Goal: Information Seeking & Learning: Compare options

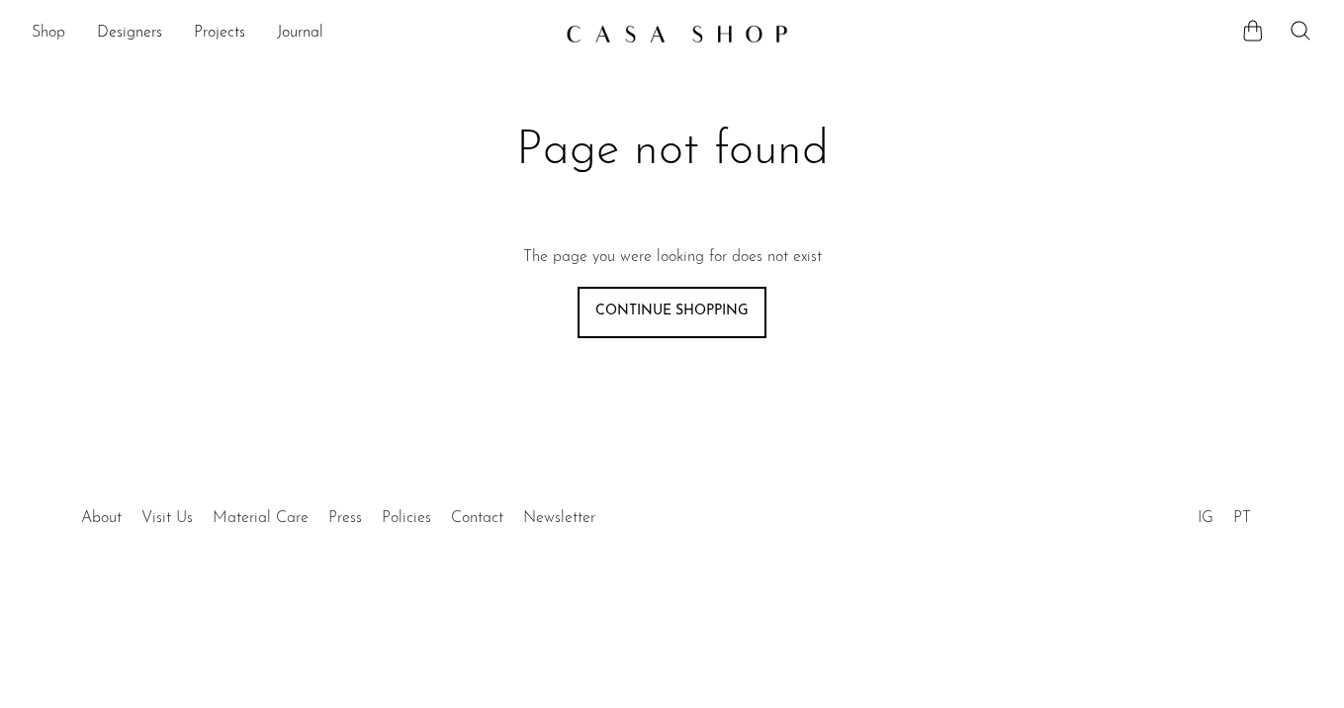
click at [50, 27] on link "Shop" at bounding box center [49, 34] width 34 height 26
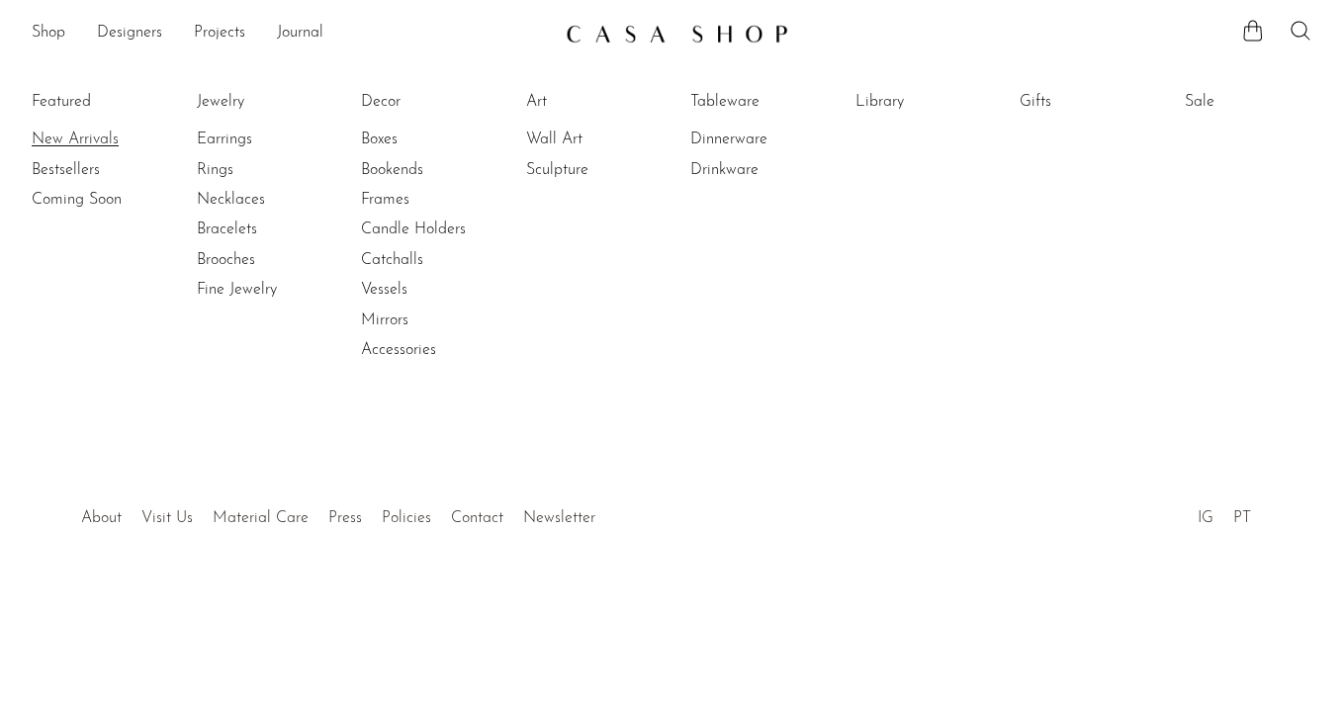
click at [58, 132] on link "New Arrivals" at bounding box center [106, 140] width 148 height 22
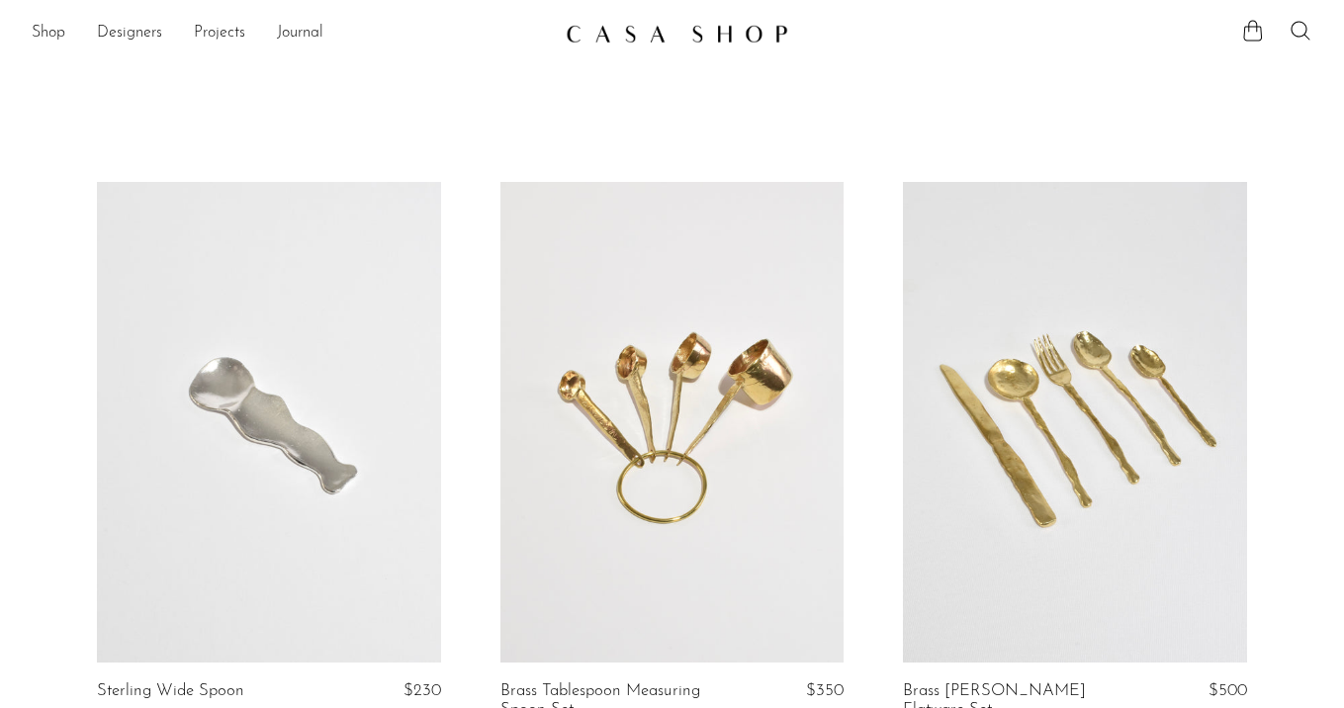
click at [207, 418] on link at bounding box center [269, 423] width 344 height 482
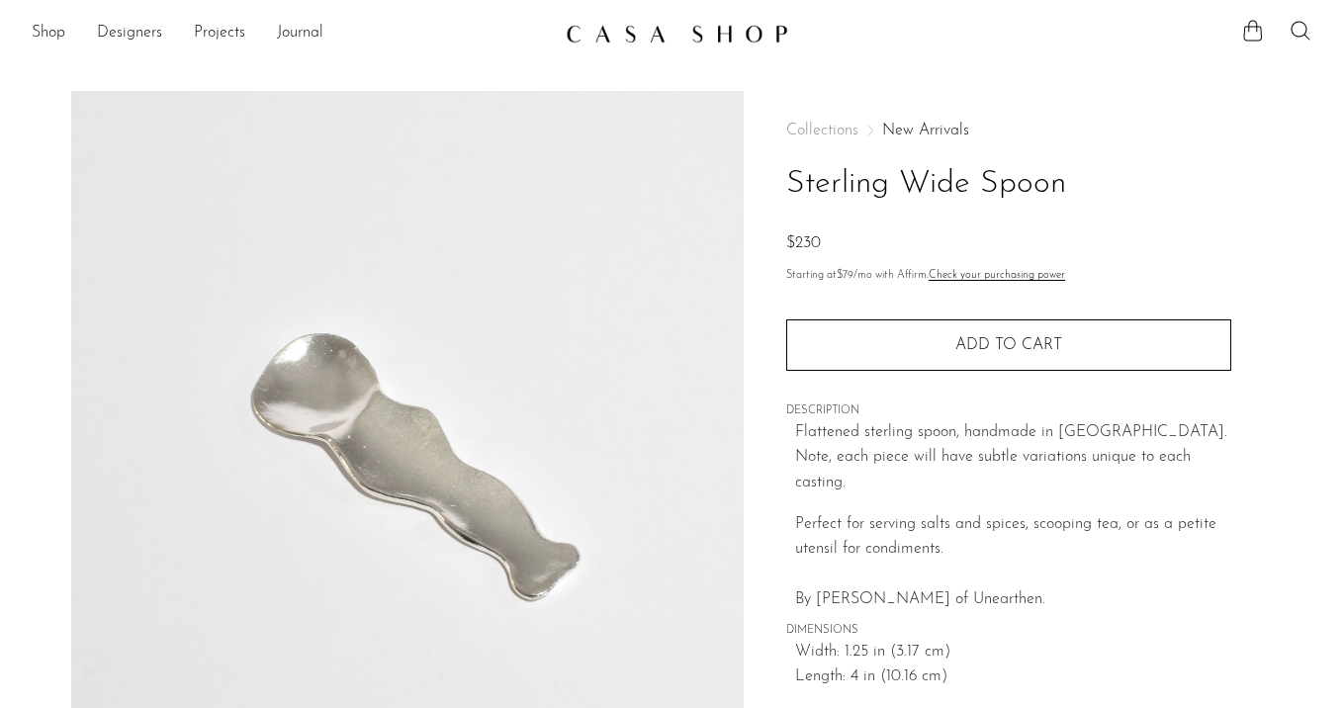
click at [921, 133] on link "New Arrivals" at bounding box center [925, 131] width 87 height 16
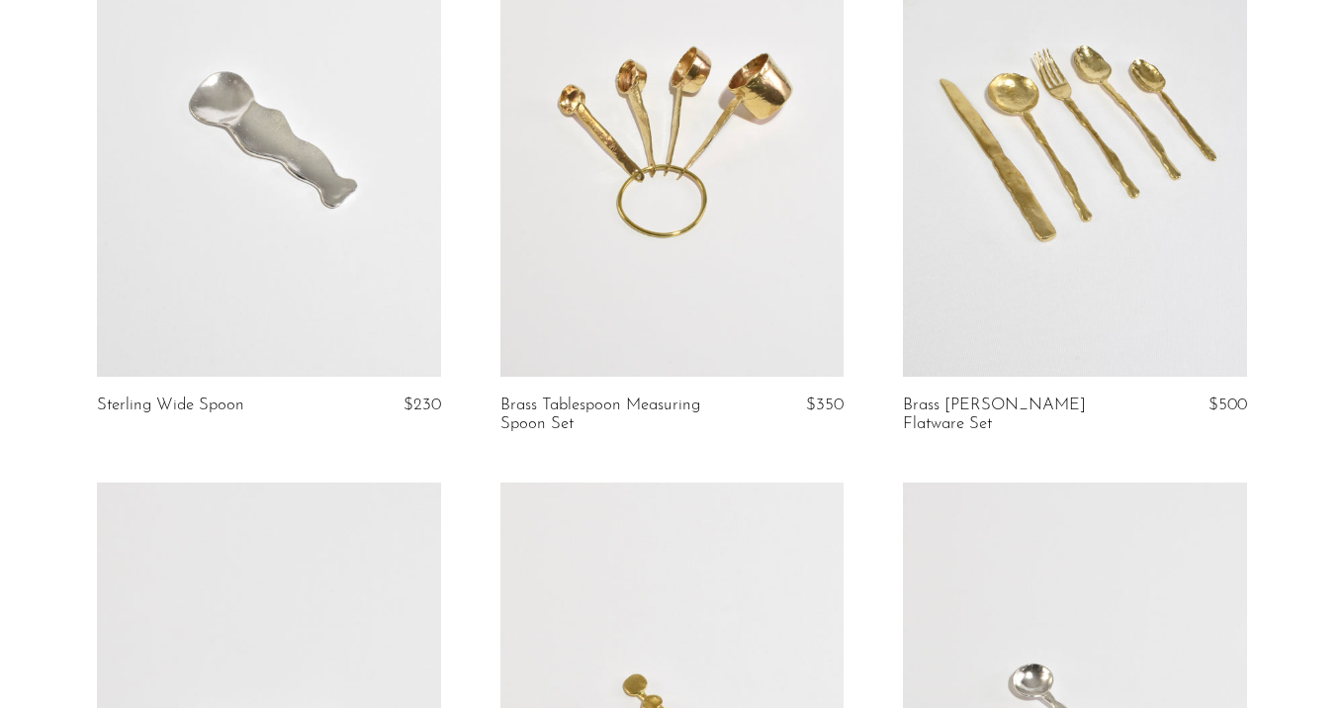
scroll to position [403, 0]
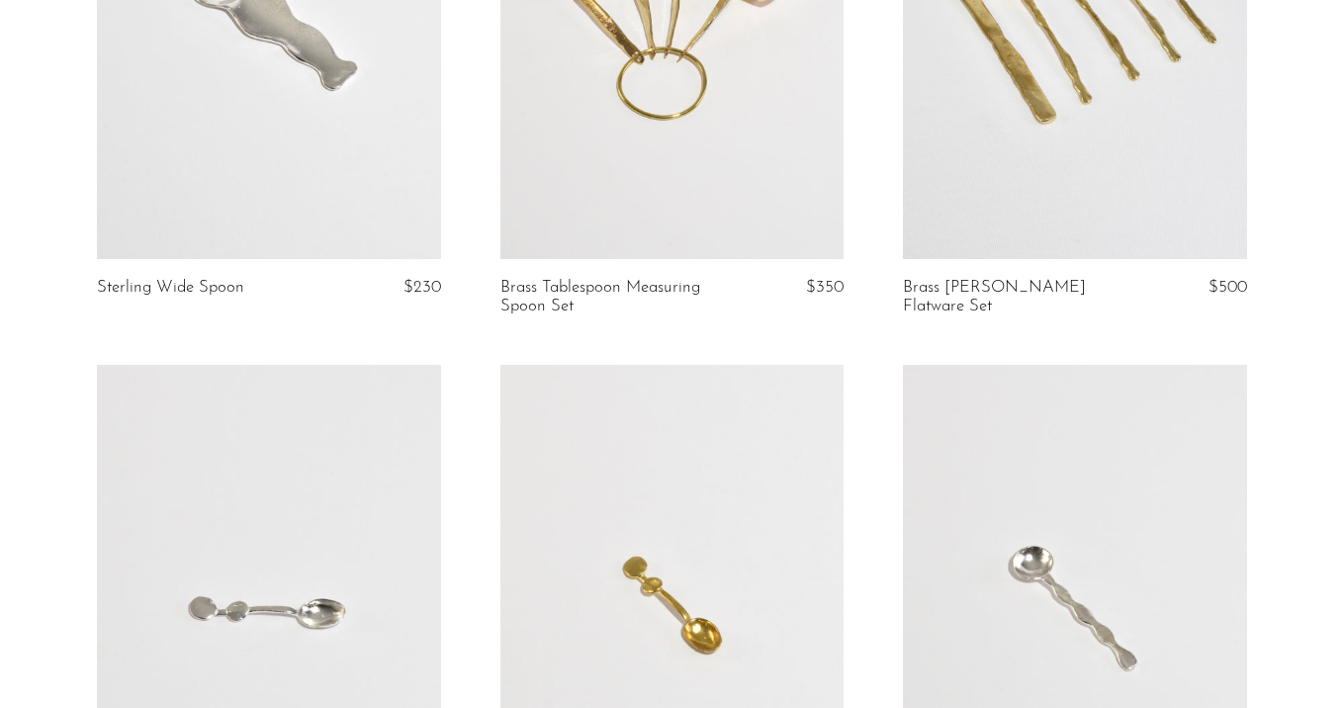
click at [1052, 113] on link at bounding box center [1075, 19] width 344 height 482
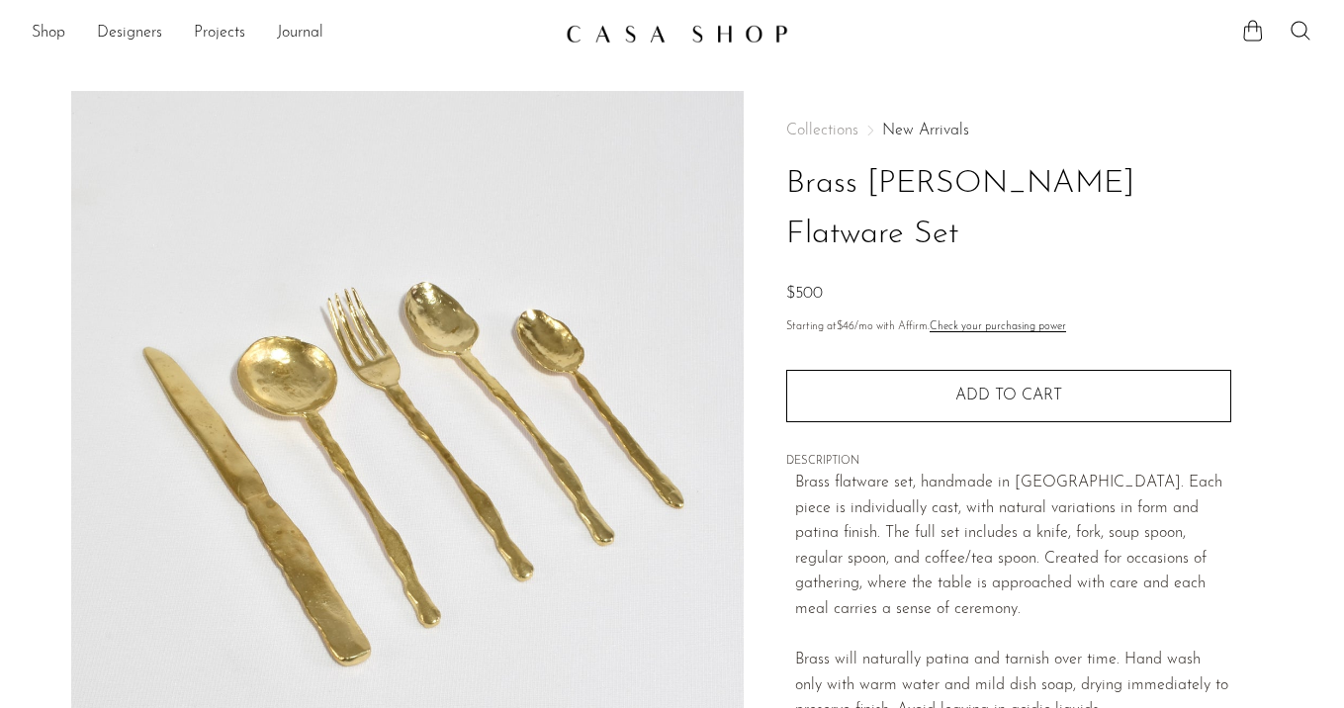
click at [916, 123] on link "New Arrivals" at bounding box center [925, 131] width 87 height 16
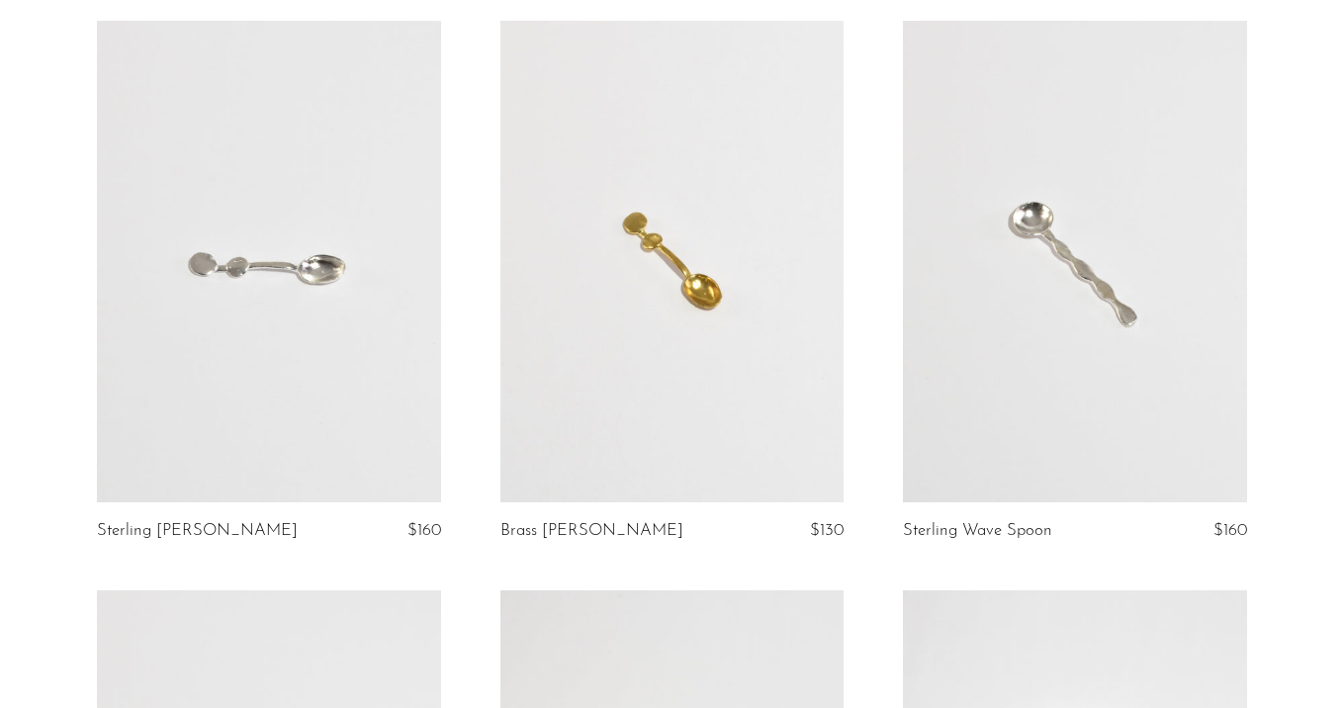
scroll to position [972, 0]
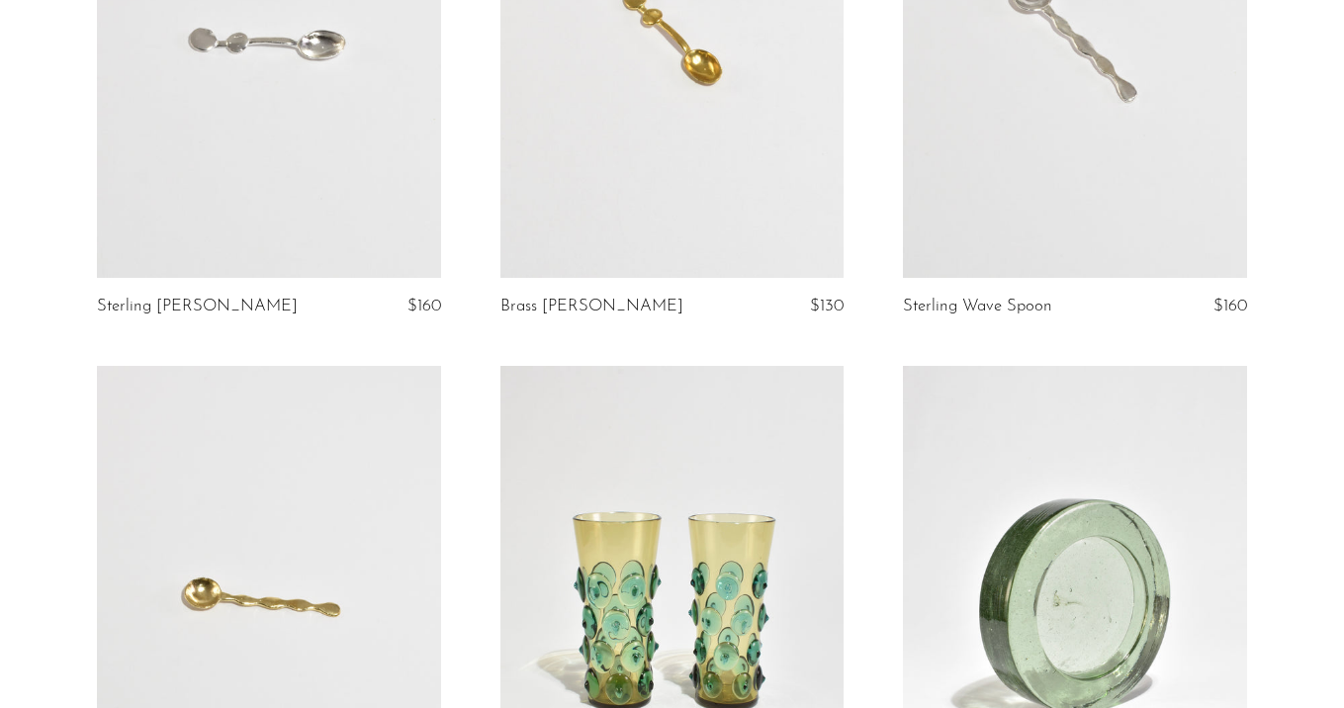
click at [286, 550] on link at bounding box center [269, 607] width 344 height 482
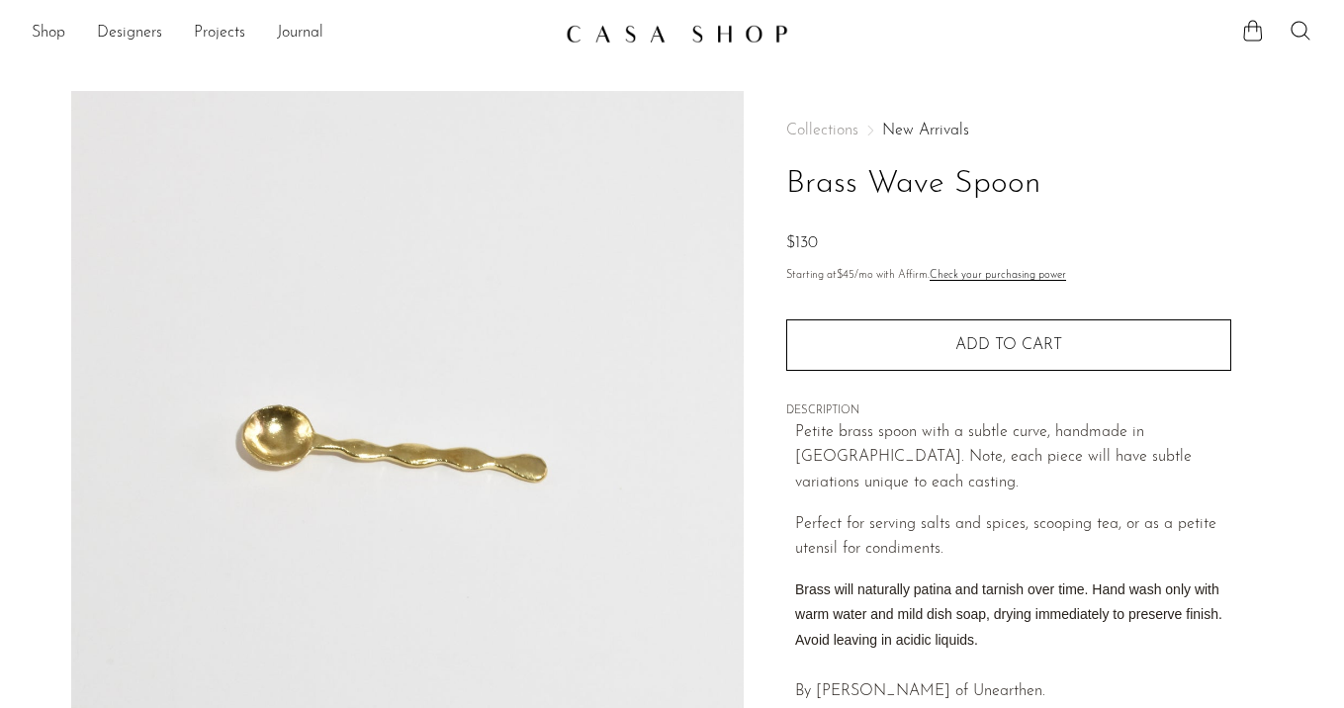
click at [148, 45] on li "Designers" at bounding box center [129, 34] width 65 height 34
click at [129, 34] on link "Designers" at bounding box center [129, 34] width 65 height 26
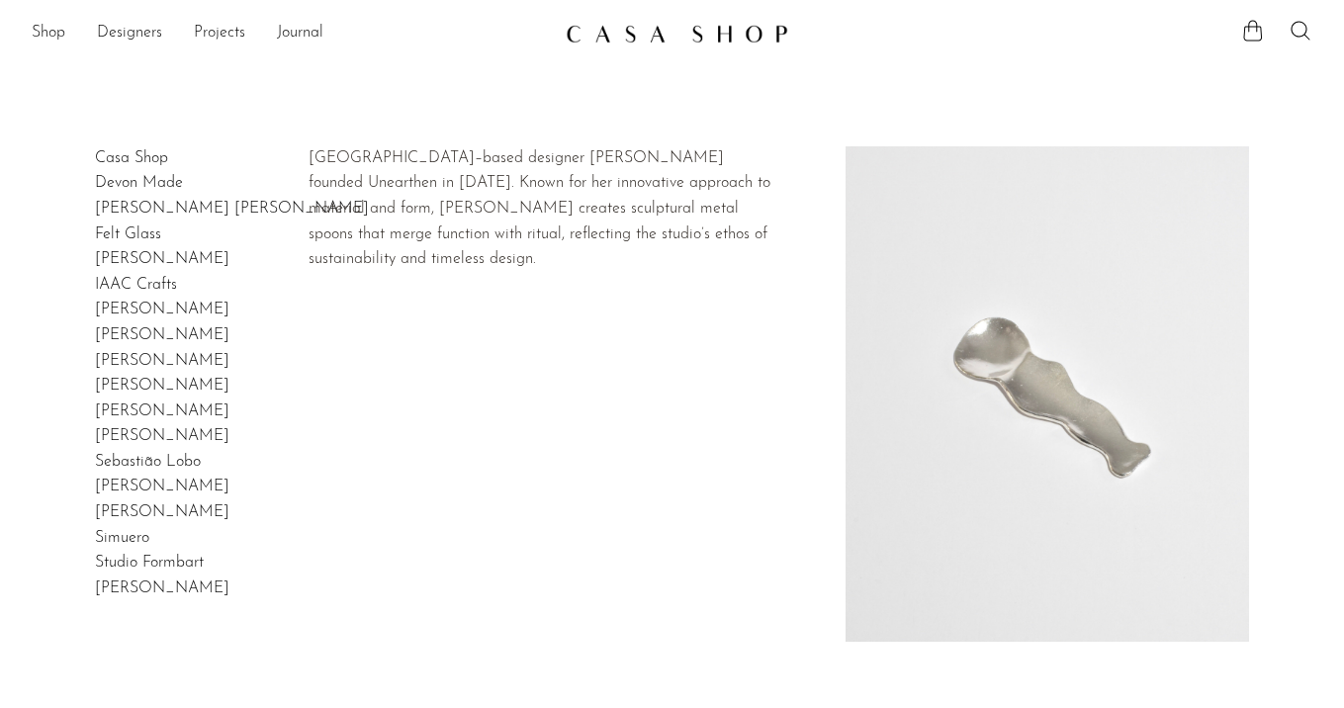
click at [129, 261] on link "[PERSON_NAME]" at bounding box center [162, 259] width 134 height 16
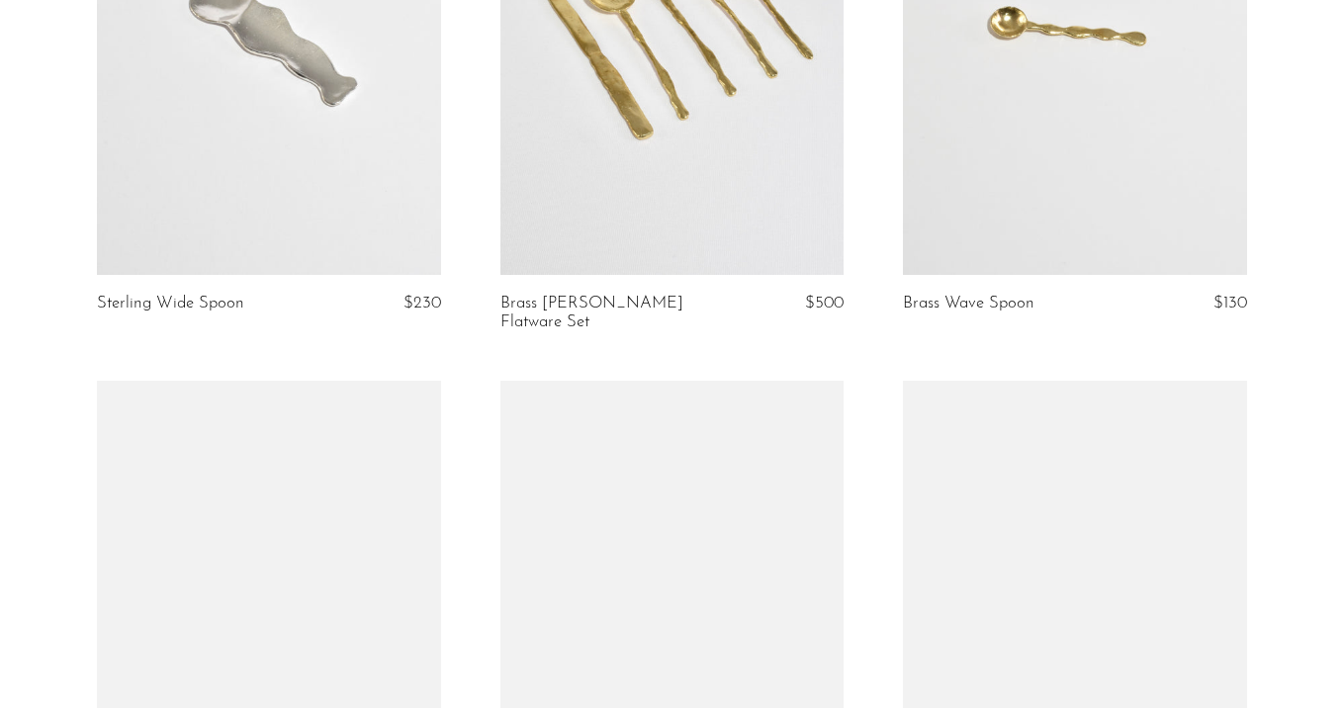
scroll to position [551, 0]
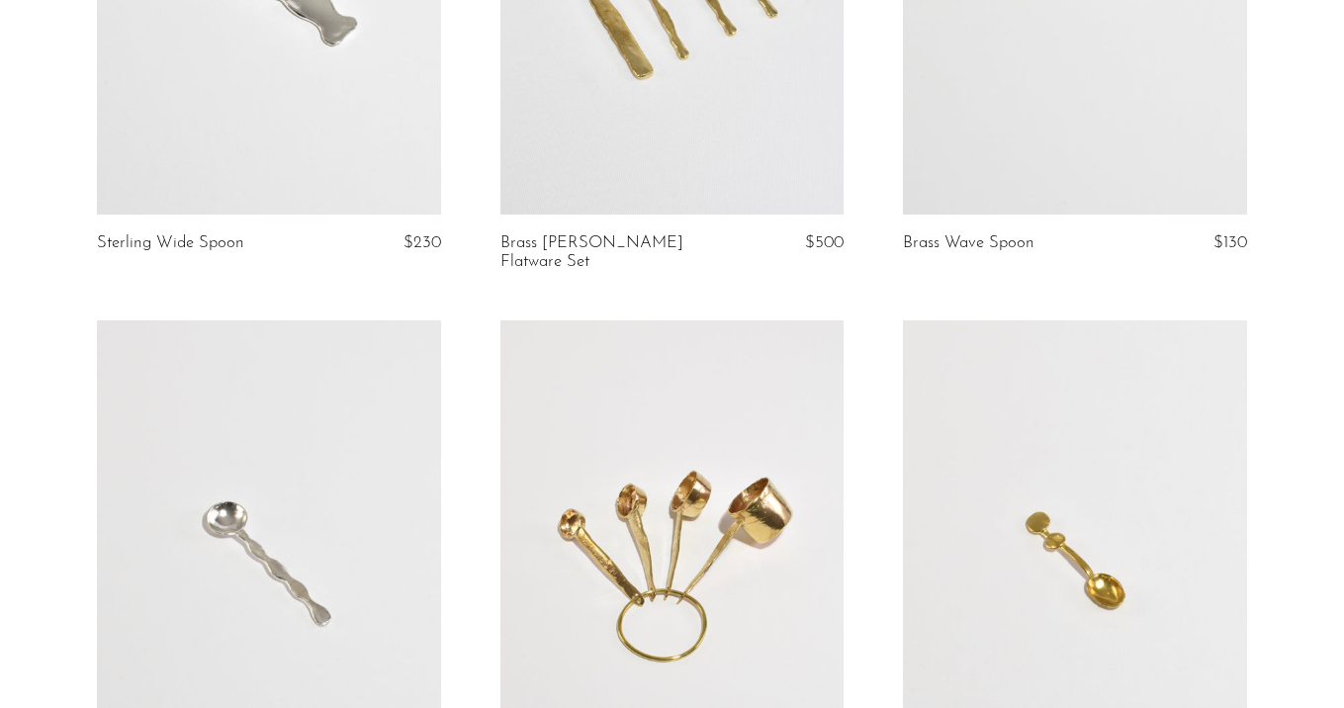
click at [330, 471] on link at bounding box center [269, 561] width 344 height 482
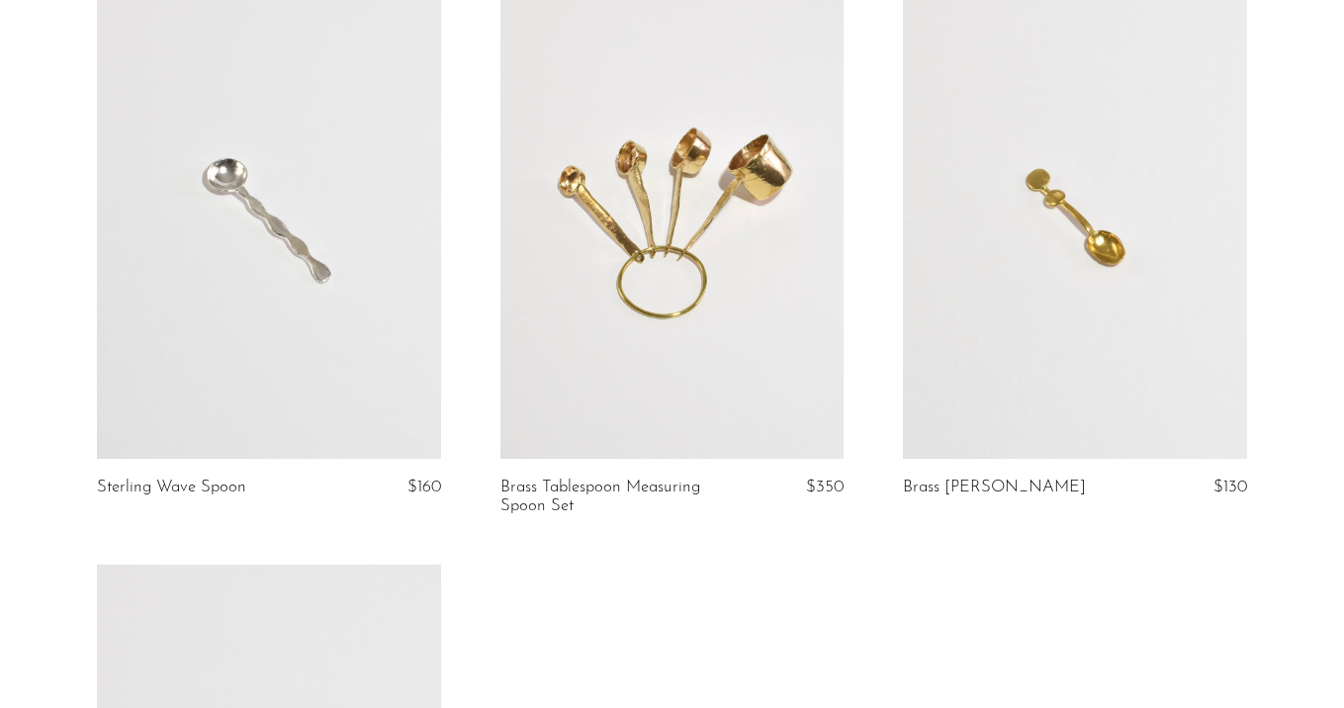
scroll to position [897, 0]
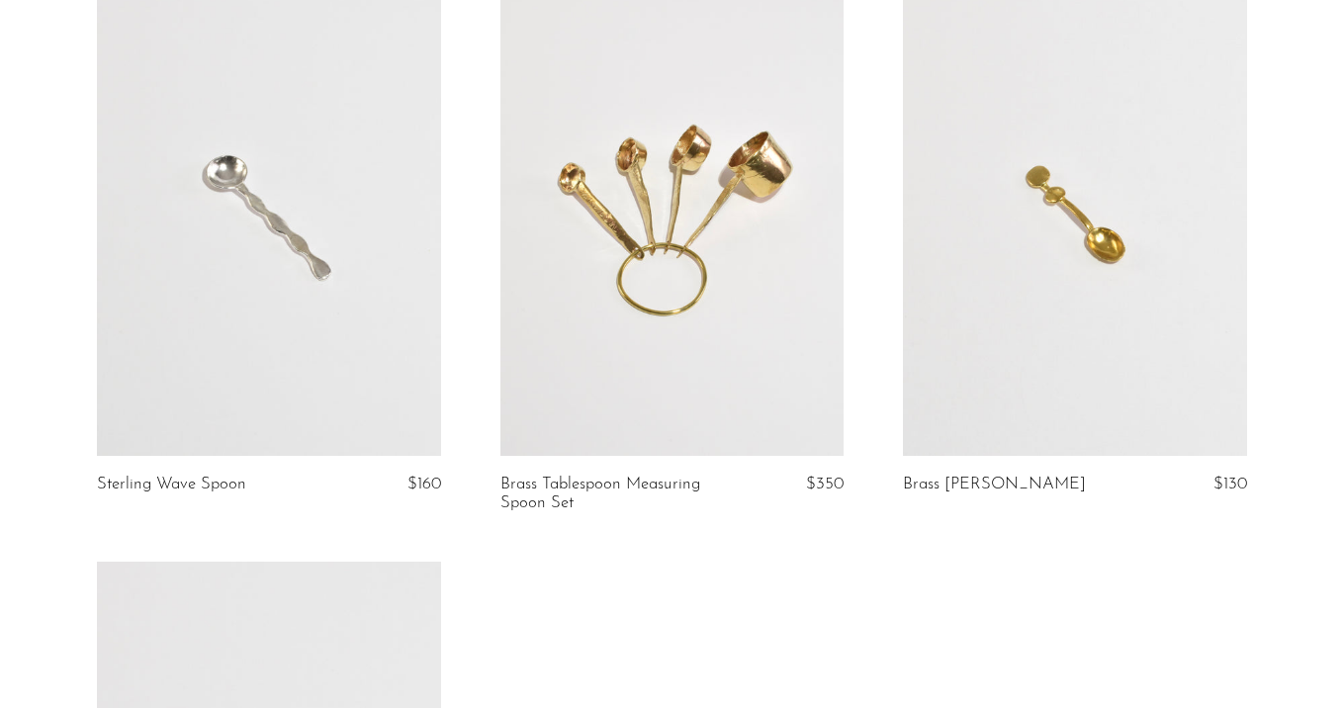
click at [1085, 324] on link at bounding box center [1075, 215] width 344 height 482
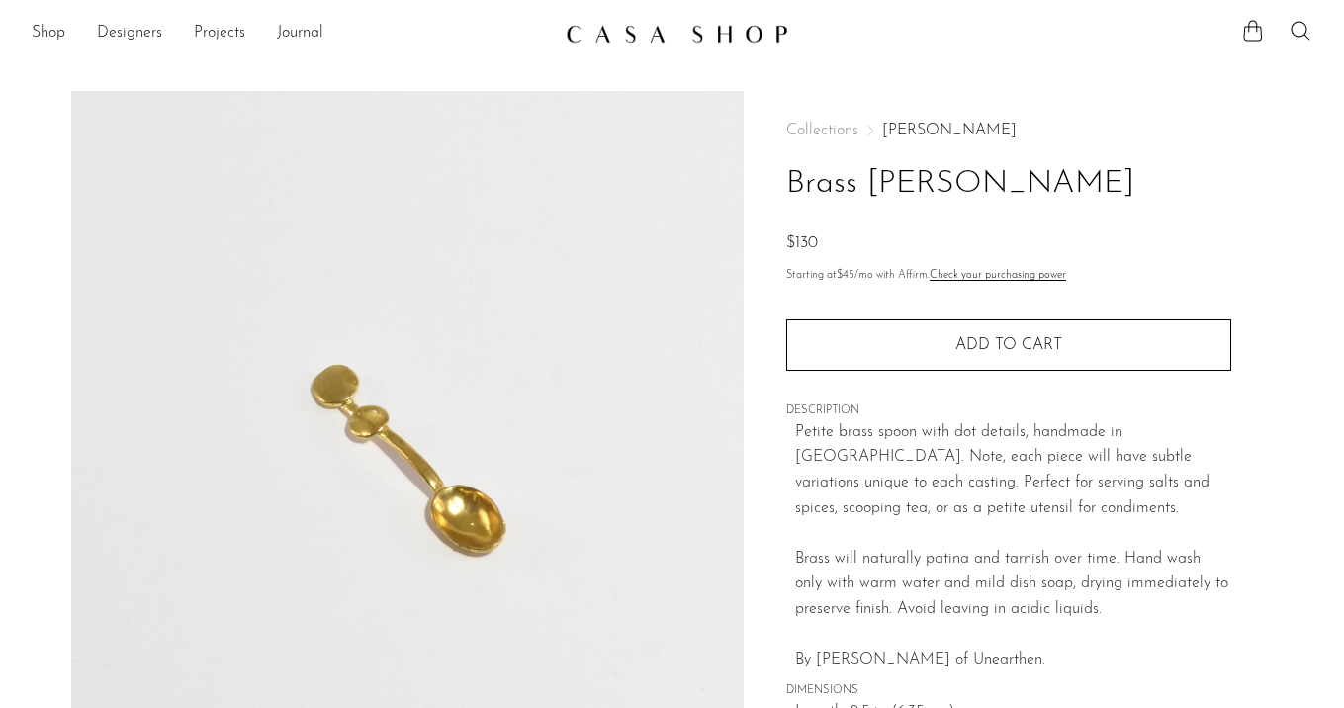
click at [896, 127] on link "[PERSON_NAME]" at bounding box center [949, 131] width 134 height 16
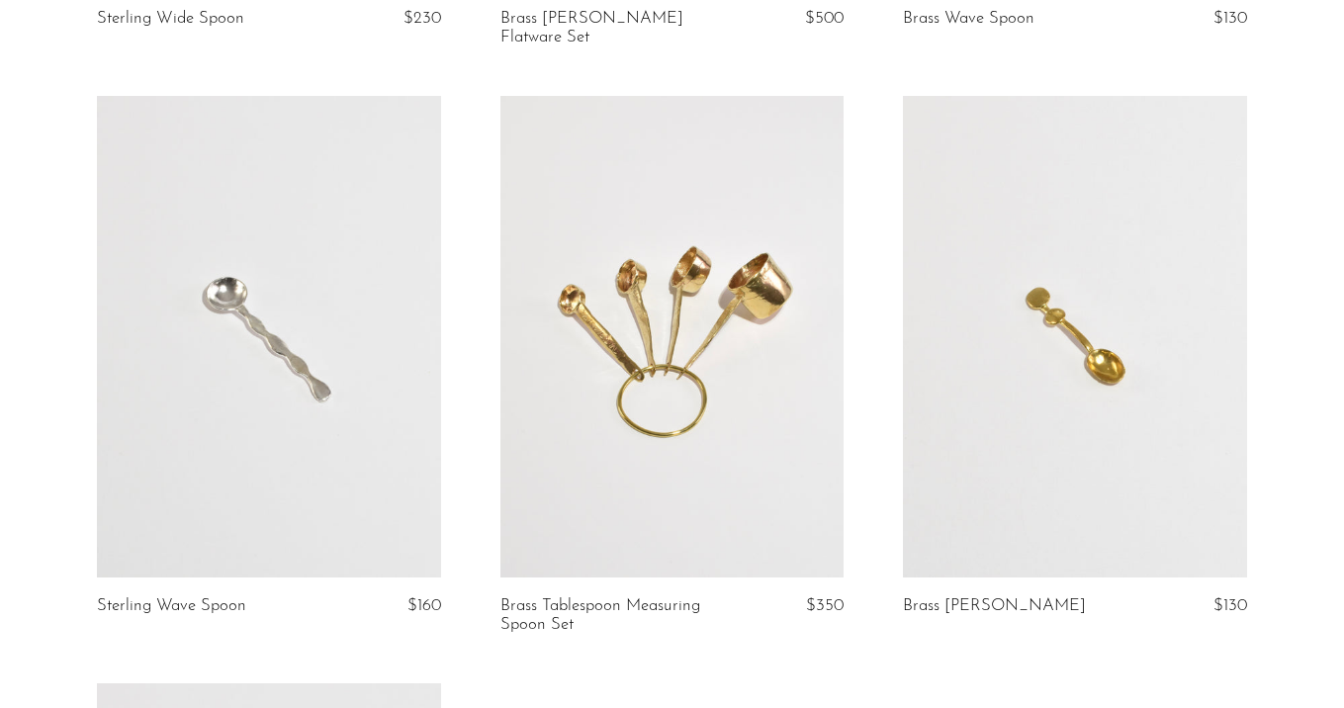
scroll to position [804, 0]
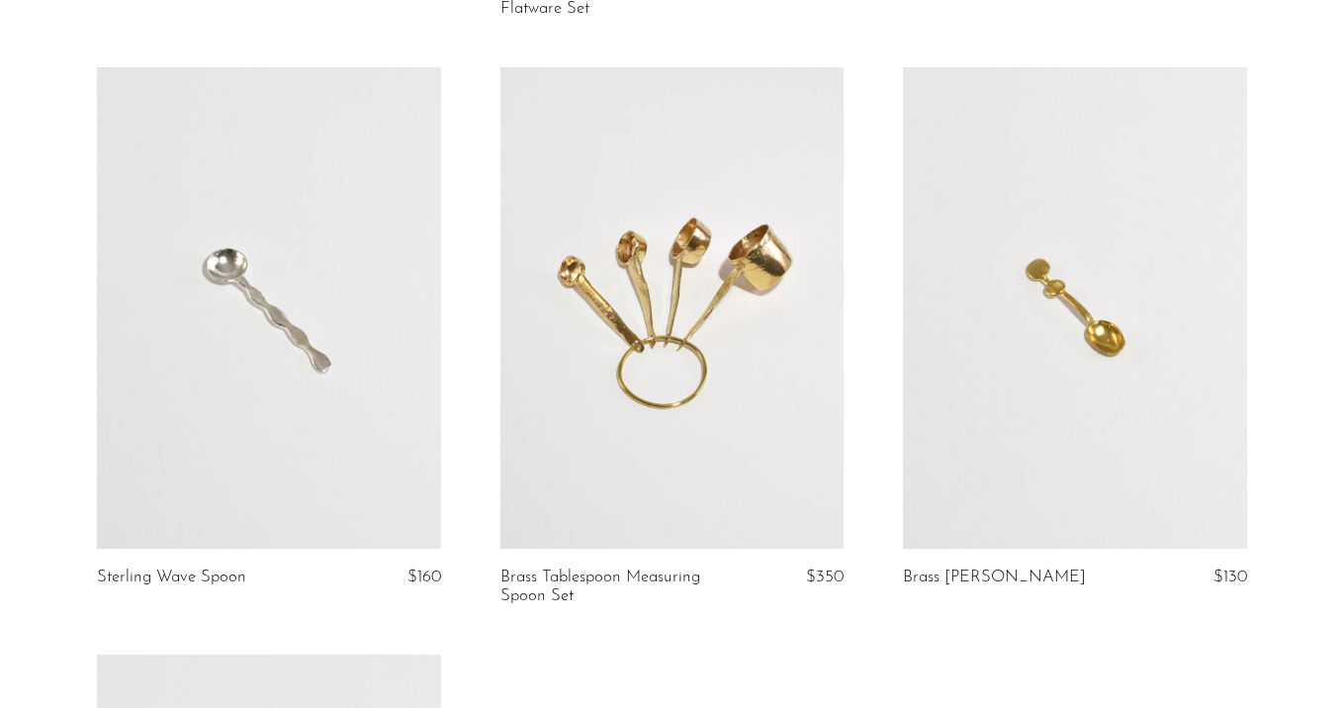
click at [763, 374] on link at bounding box center [672, 308] width 344 height 482
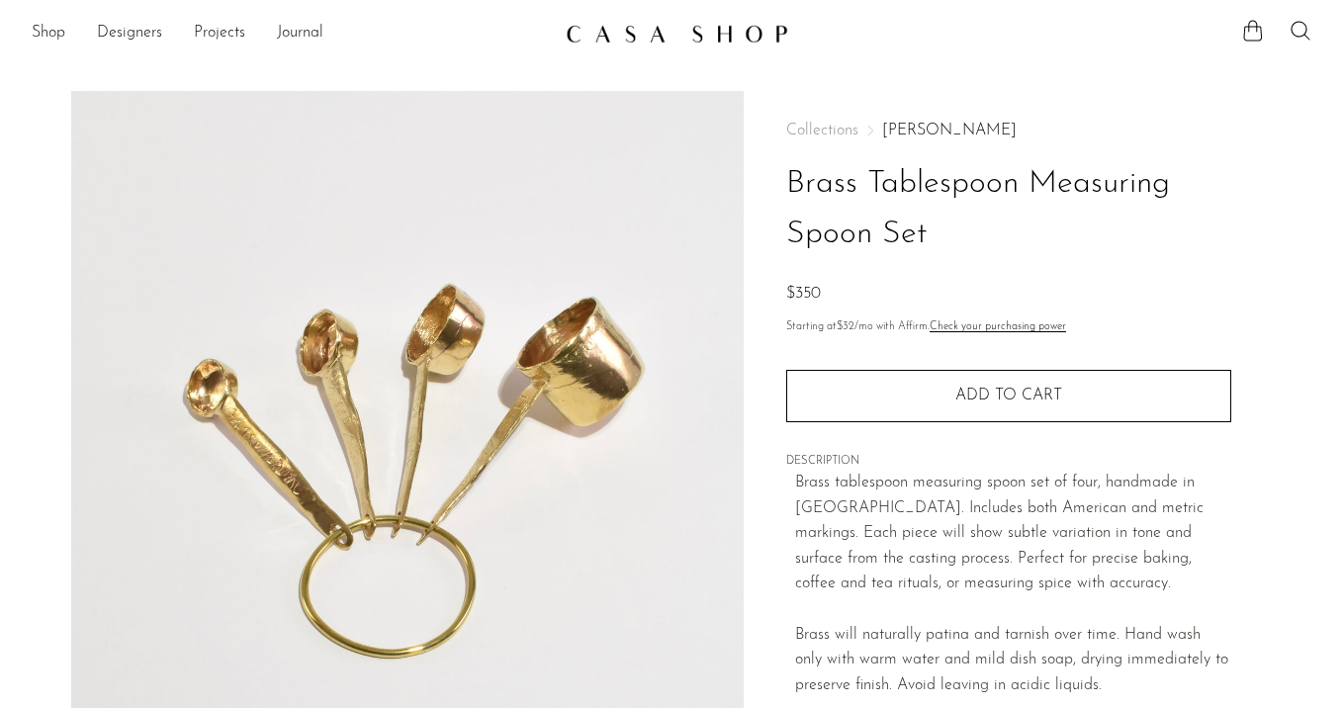
click at [1210, 226] on h1 "Brass Tablespoon Measuring Spoon Set" at bounding box center [1008, 209] width 445 height 101
click at [907, 126] on link "[PERSON_NAME]" at bounding box center [949, 131] width 134 height 16
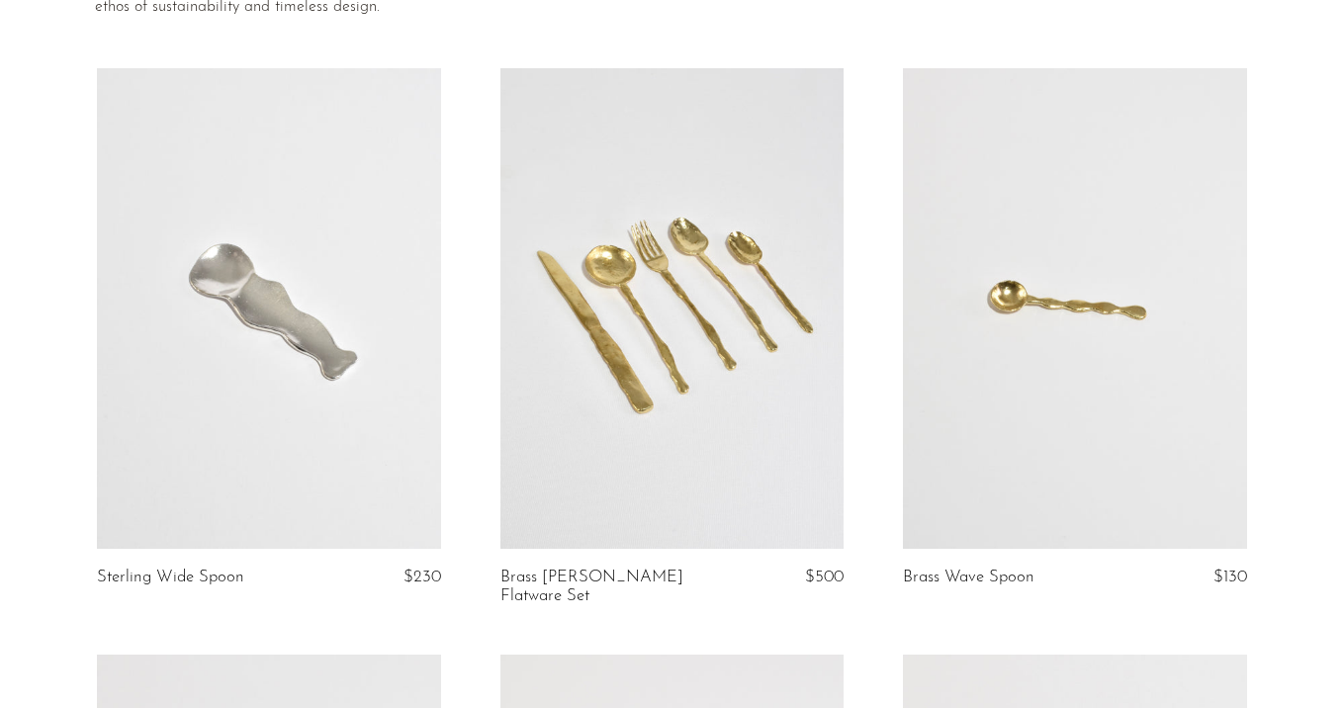
scroll to position [294, 0]
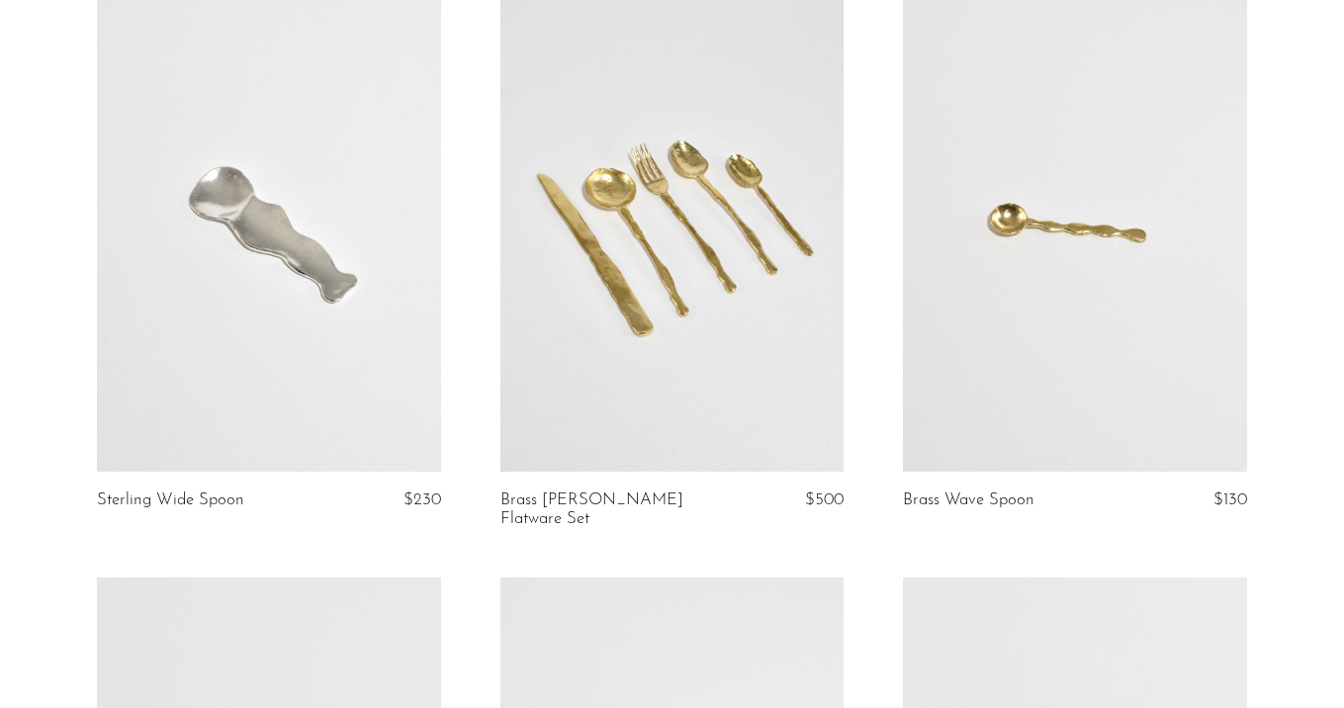
click at [221, 380] on link at bounding box center [269, 232] width 344 height 482
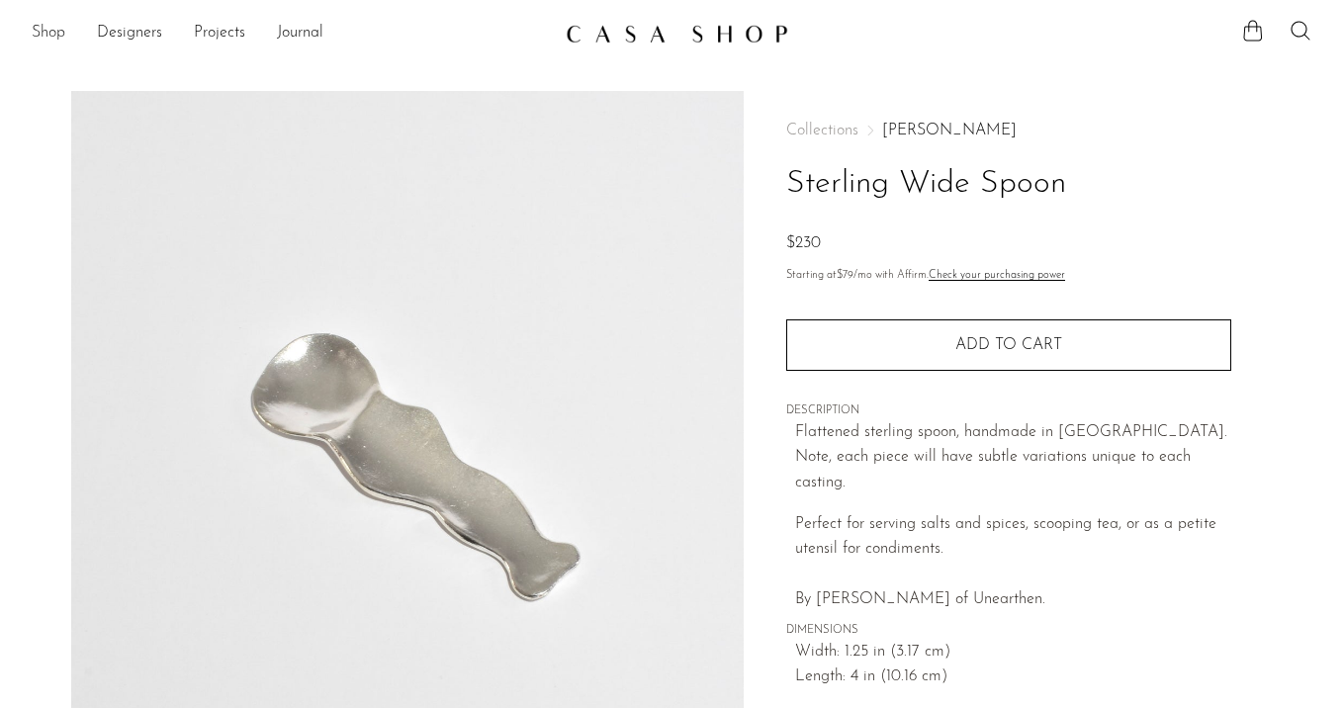
click at [46, 27] on link "Shop" at bounding box center [49, 34] width 34 height 26
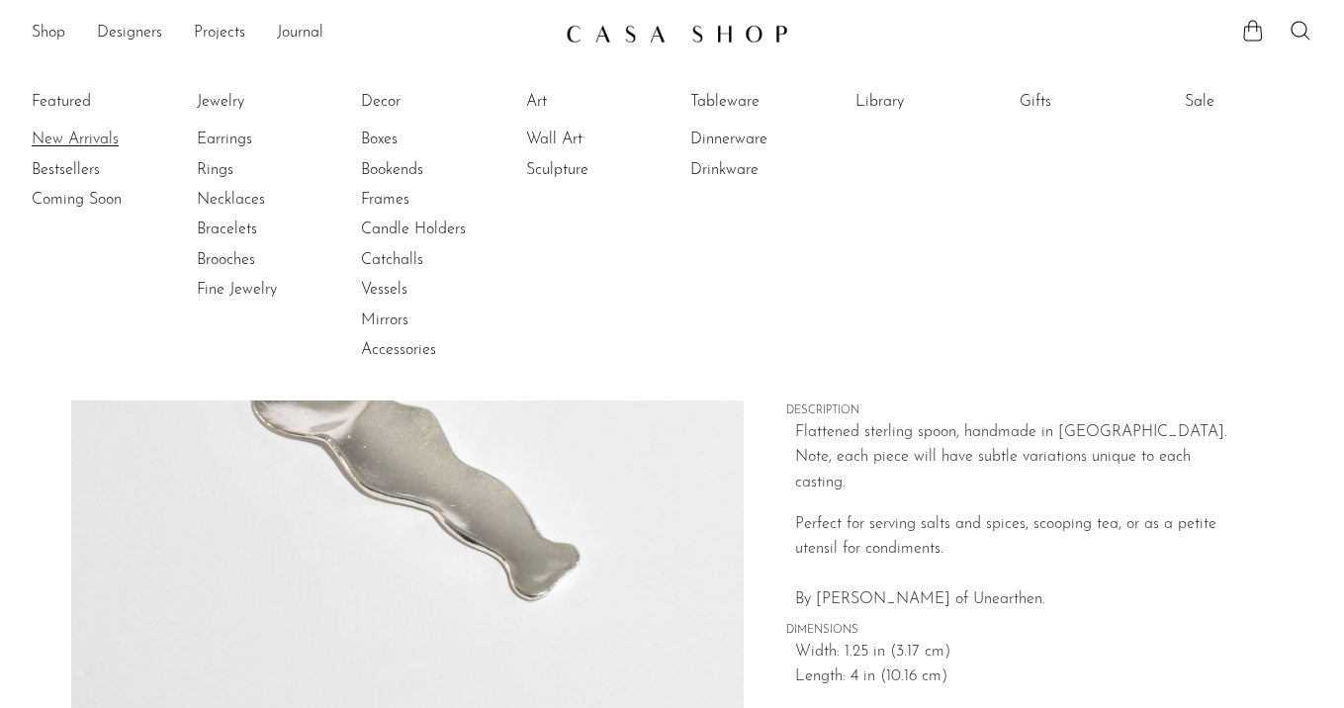
click at [57, 136] on link "New Arrivals" at bounding box center [106, 140] width 148 height 22
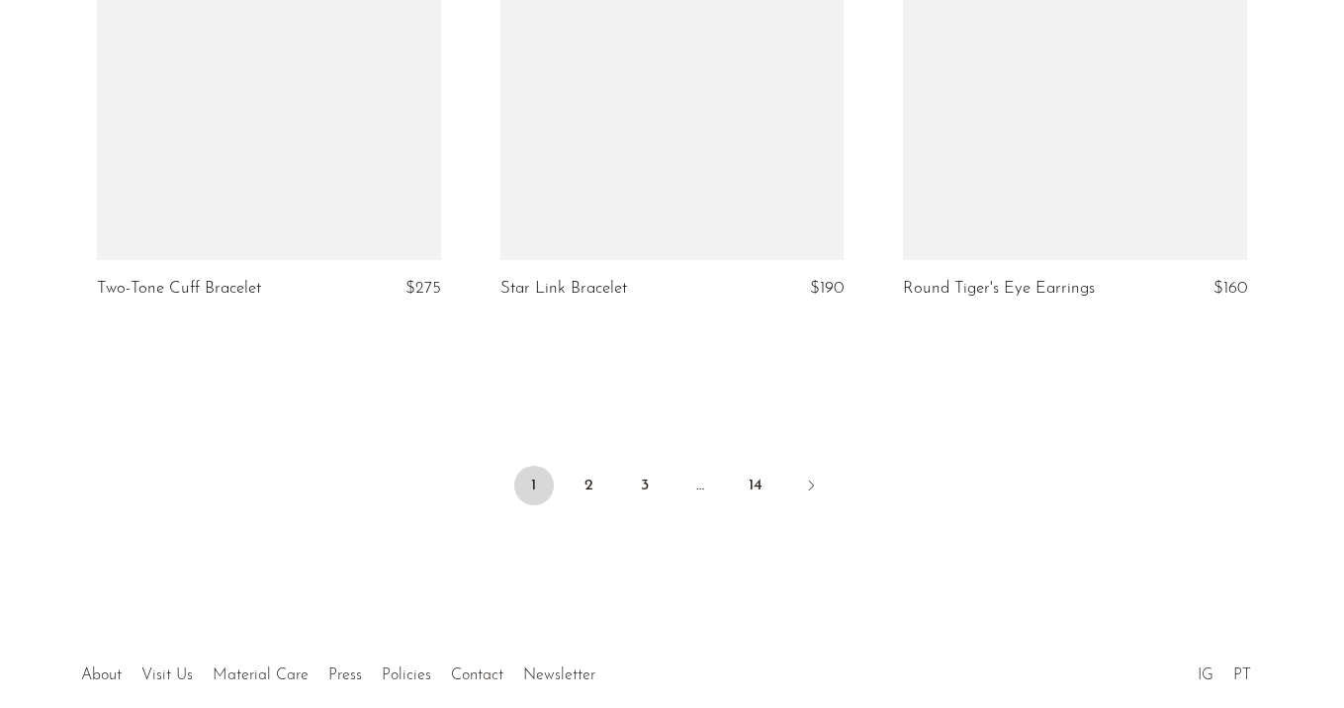
scroll to position [6869, 0]
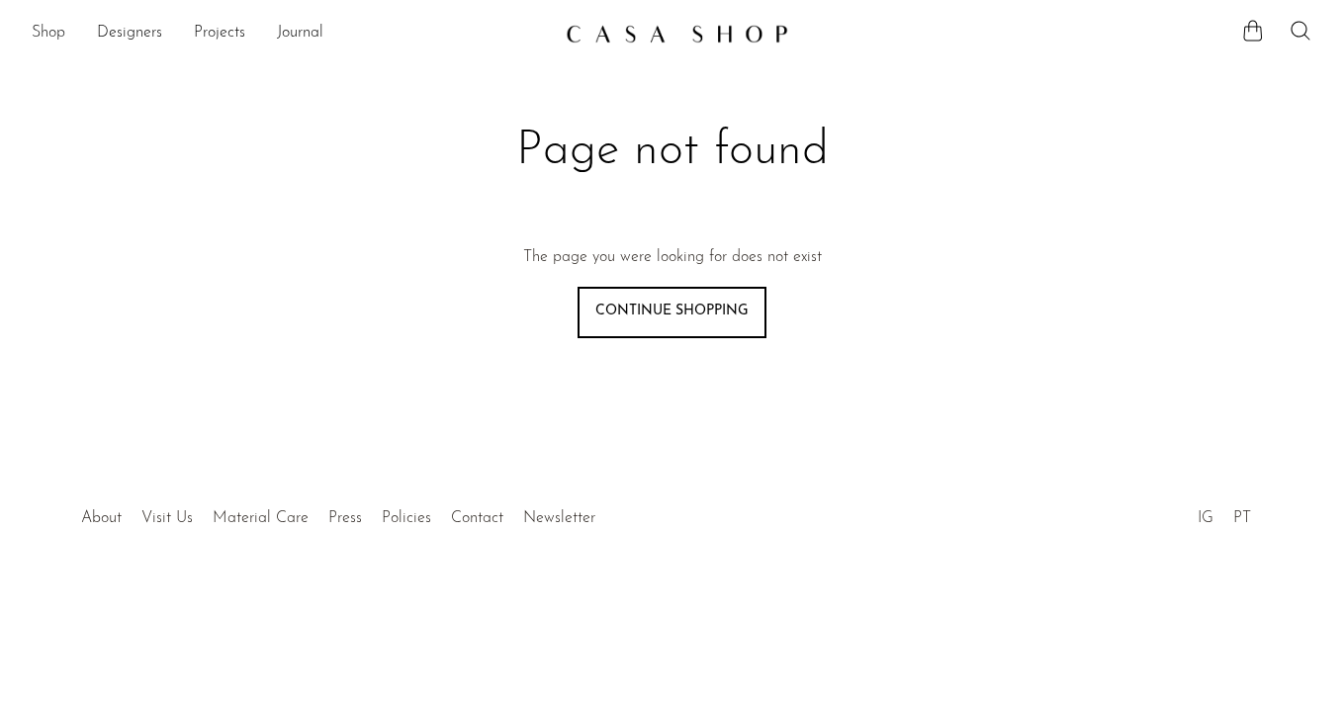
click at [38, 28] on link "Shop" at bounding box center [49, 34] width 34 height 26
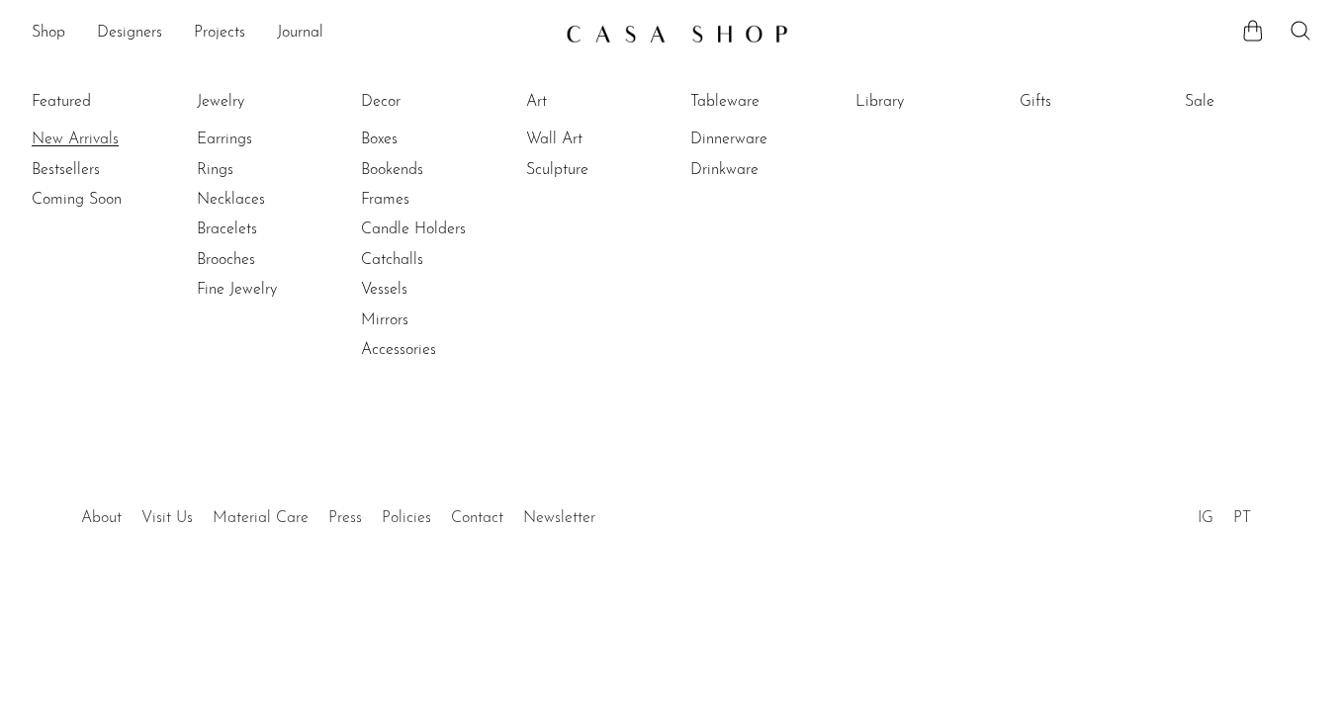
click at [58, 137] on link "New Arrivals" at bounding box center [106, 140] width 148 height 22
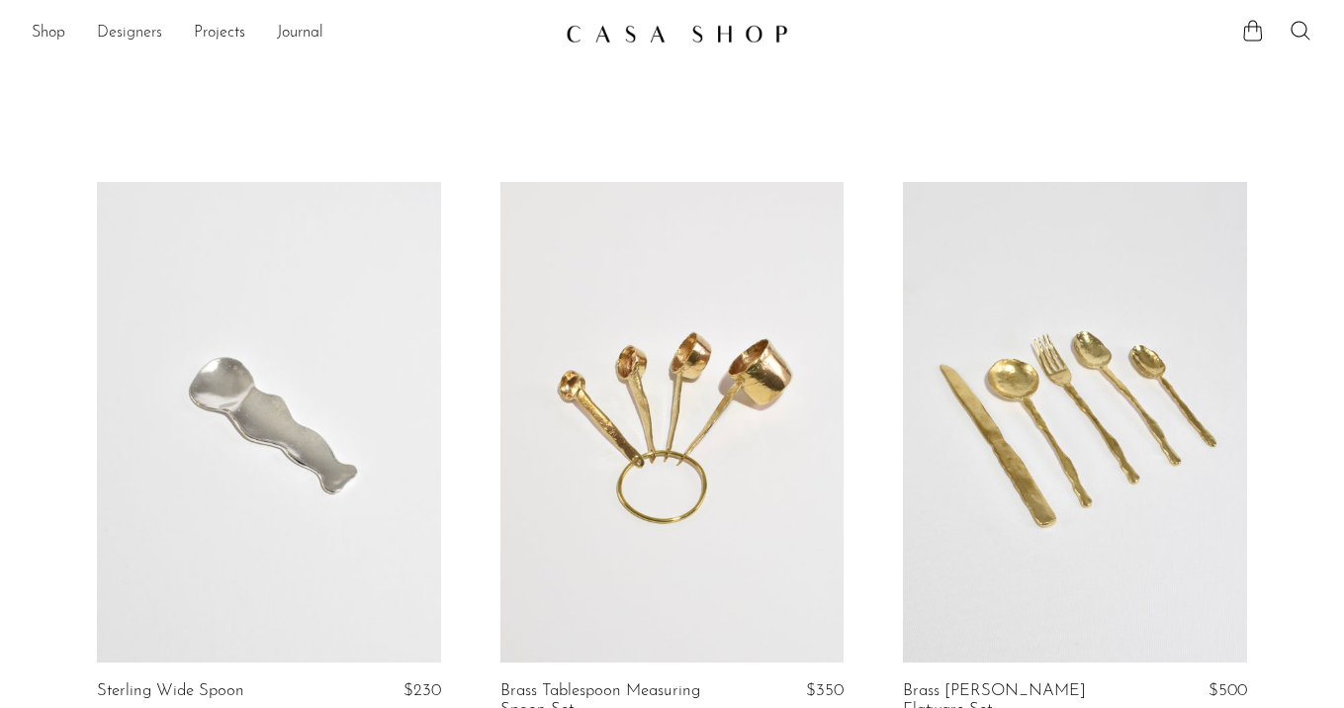
click at [129, 33] on link "Designers" at bounding box center [129, 34] width 65 height 26
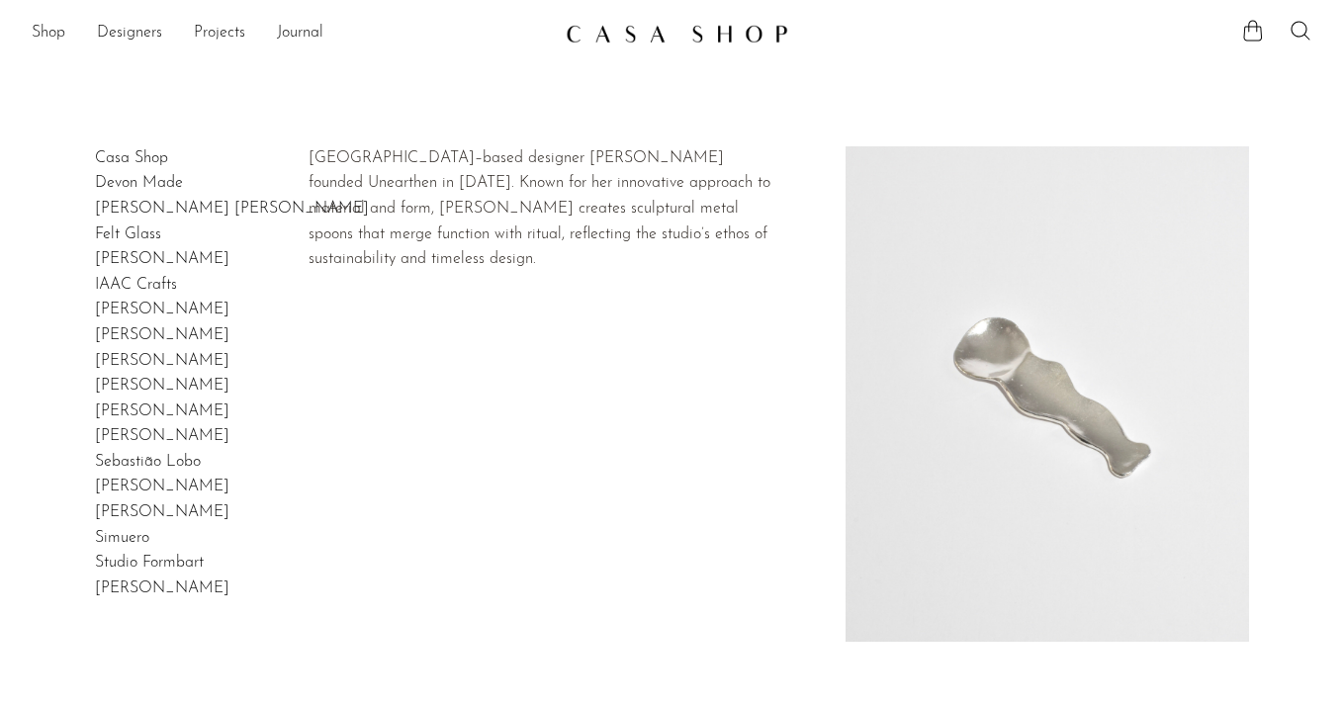
click at [129, 261] on link "[PERSON_NAME]" at bounding box center [162, 259] width 134 height 16
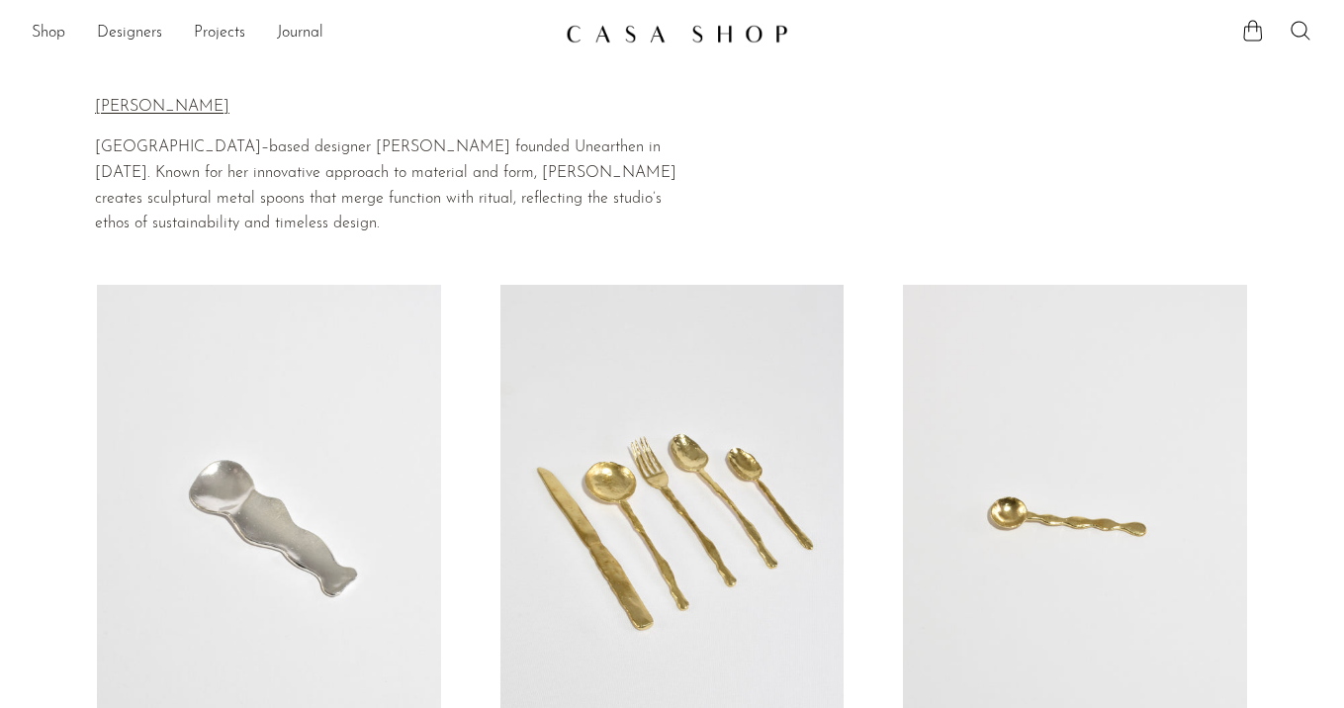
click at [358, 360] on link at bounding box center [269, 526] width 344 height 482
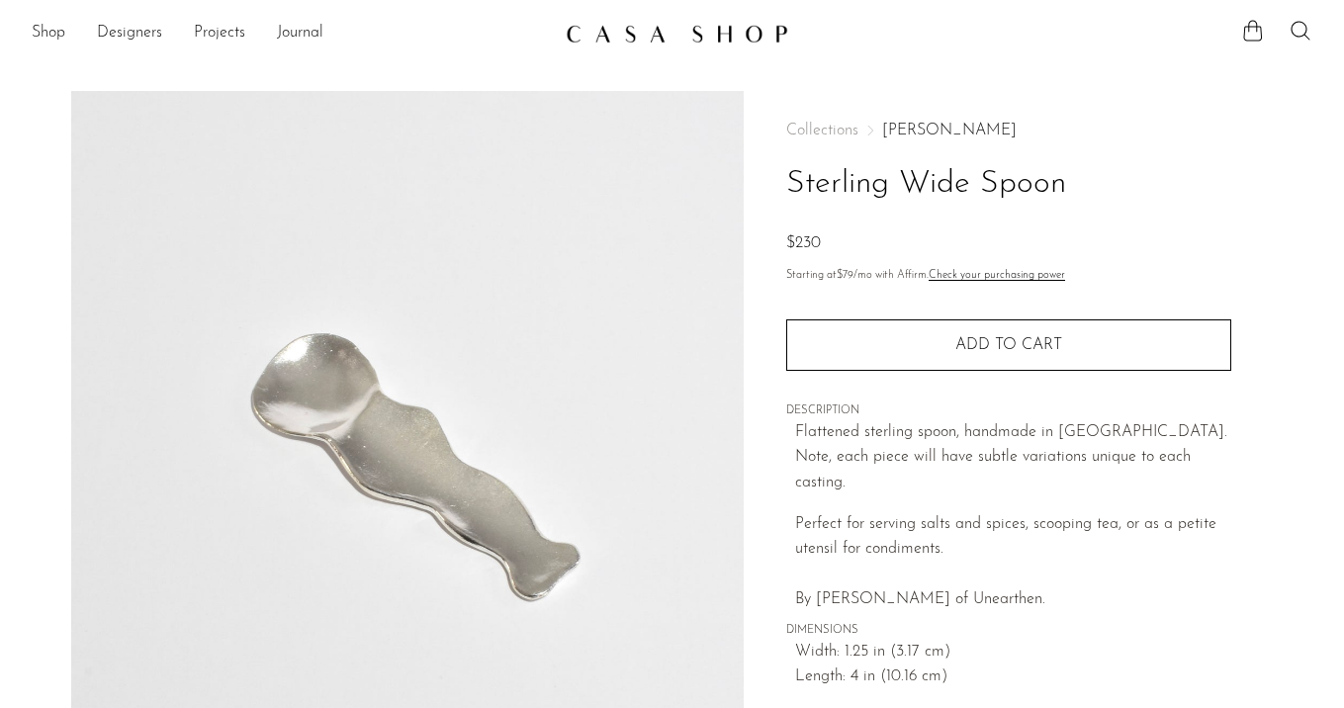
click at [902, 124] on link "[PERSON_NAME]" at bounding box center [949, 131] width 134 height 16
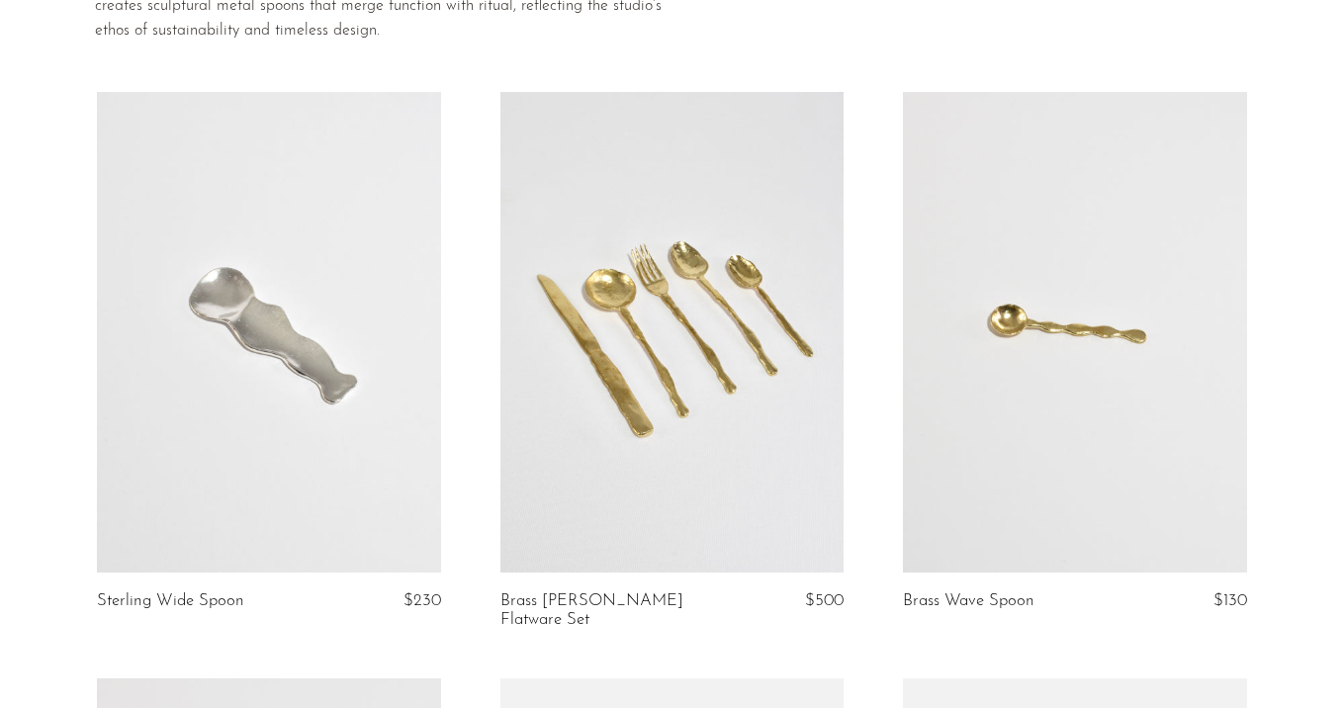
scroll to position [275, 0]
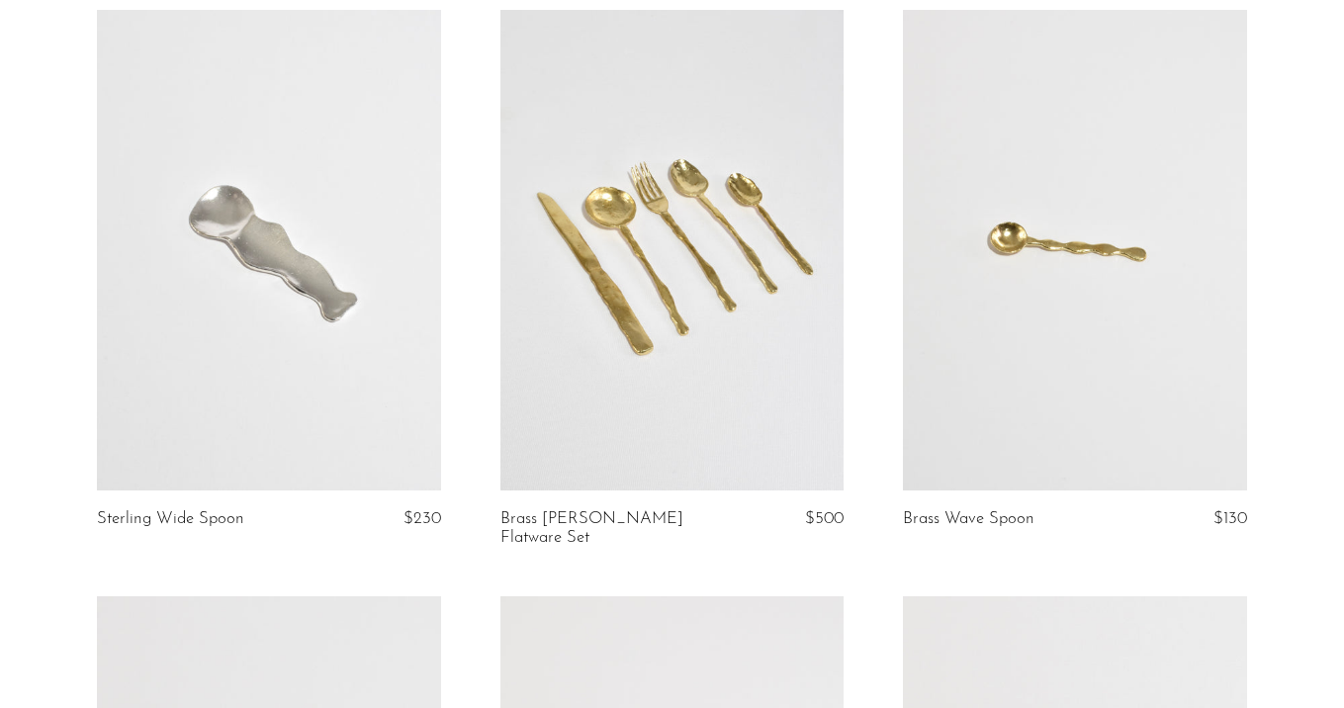
click at [695, 304] on link at bounding box center [672, 251] width 344 height 482
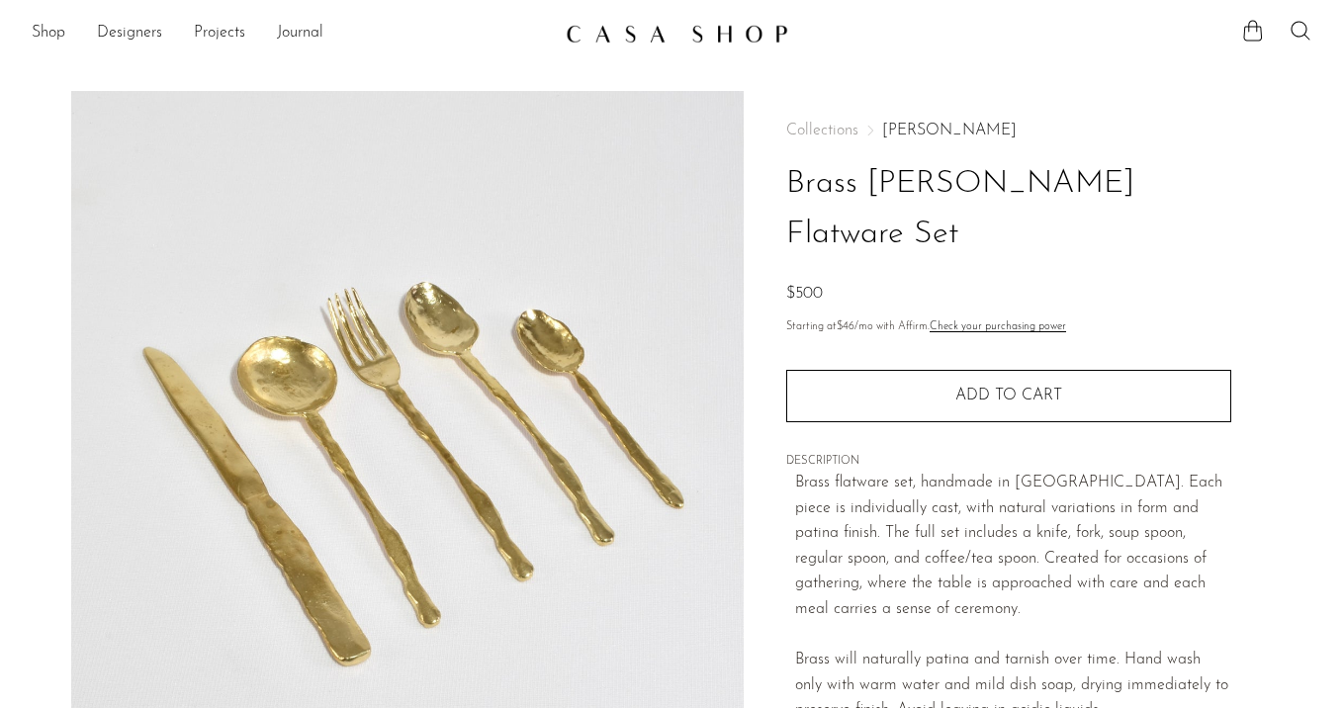
click at [921, 131] on link "[PERSON_NAME]" at bounding box center [949, 131] width 134 height 16
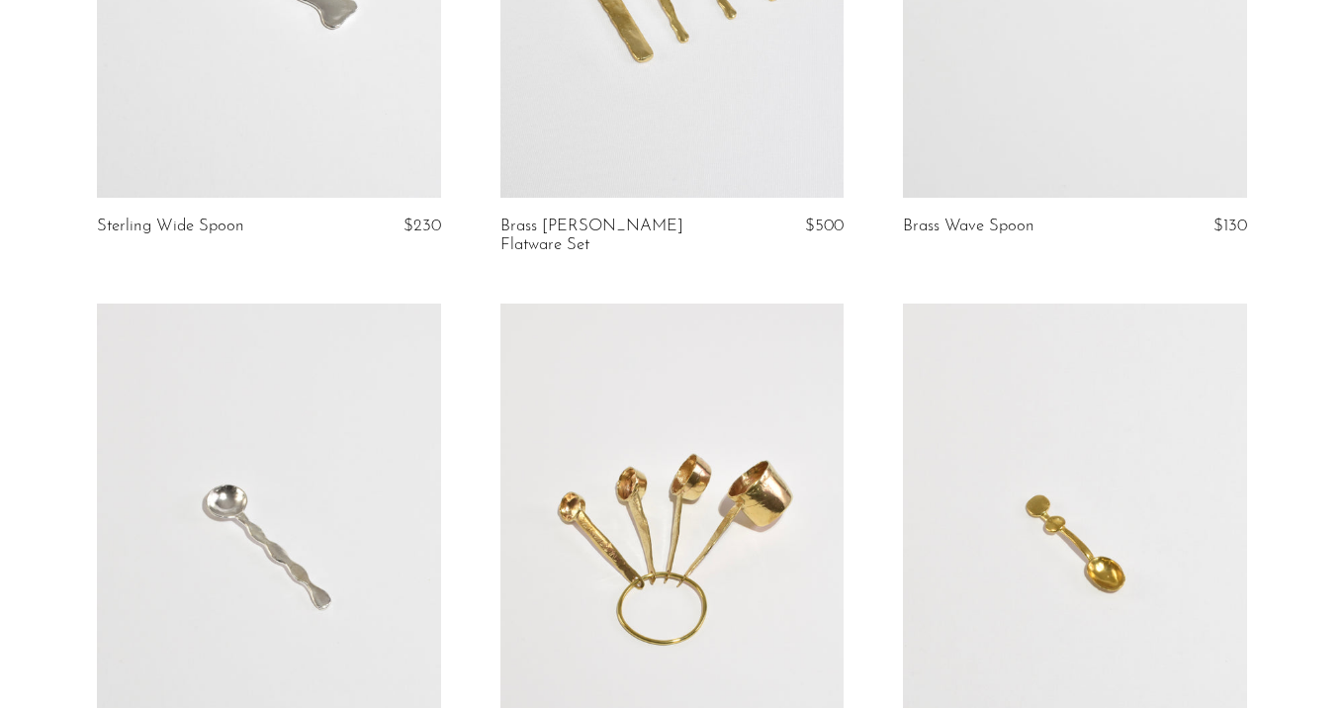
scroll to position [569, 0]
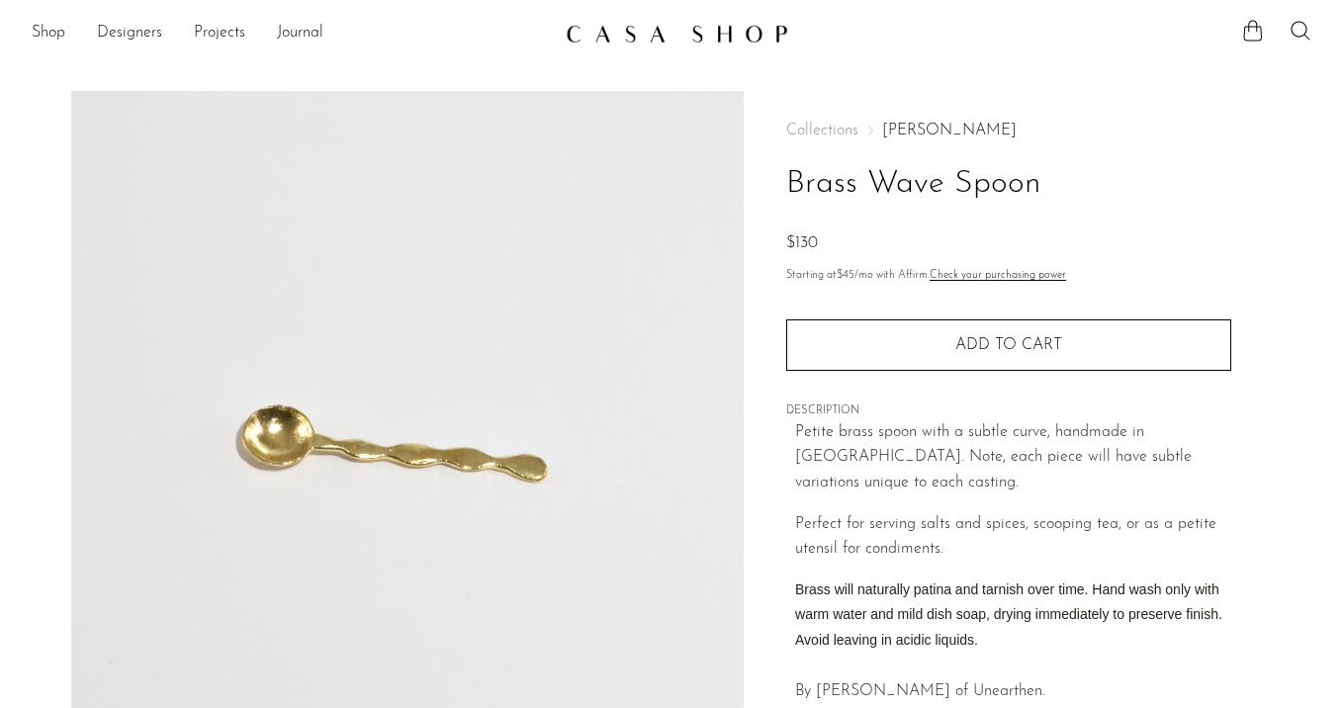
click at [915, 132] on link "[PERSON_NAME]" at bounding box center [949, 131] width 134 height 16
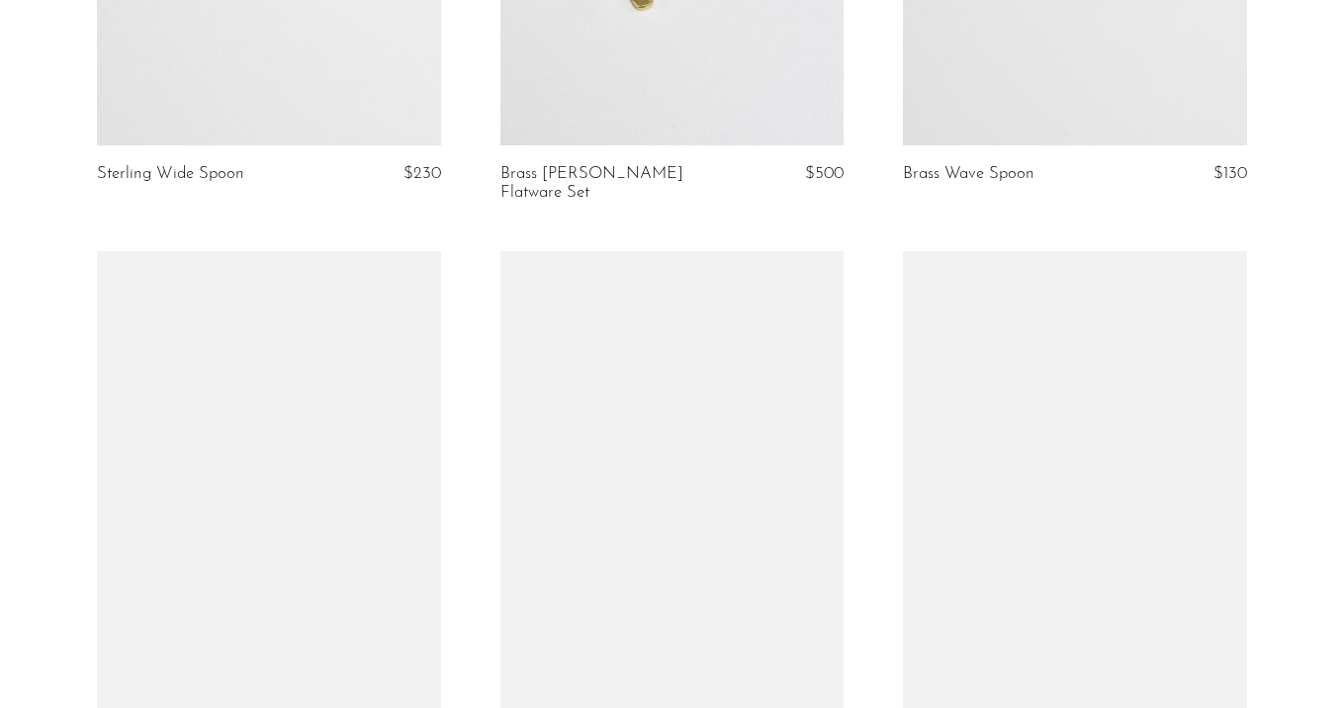
scroll to position [629, 0]
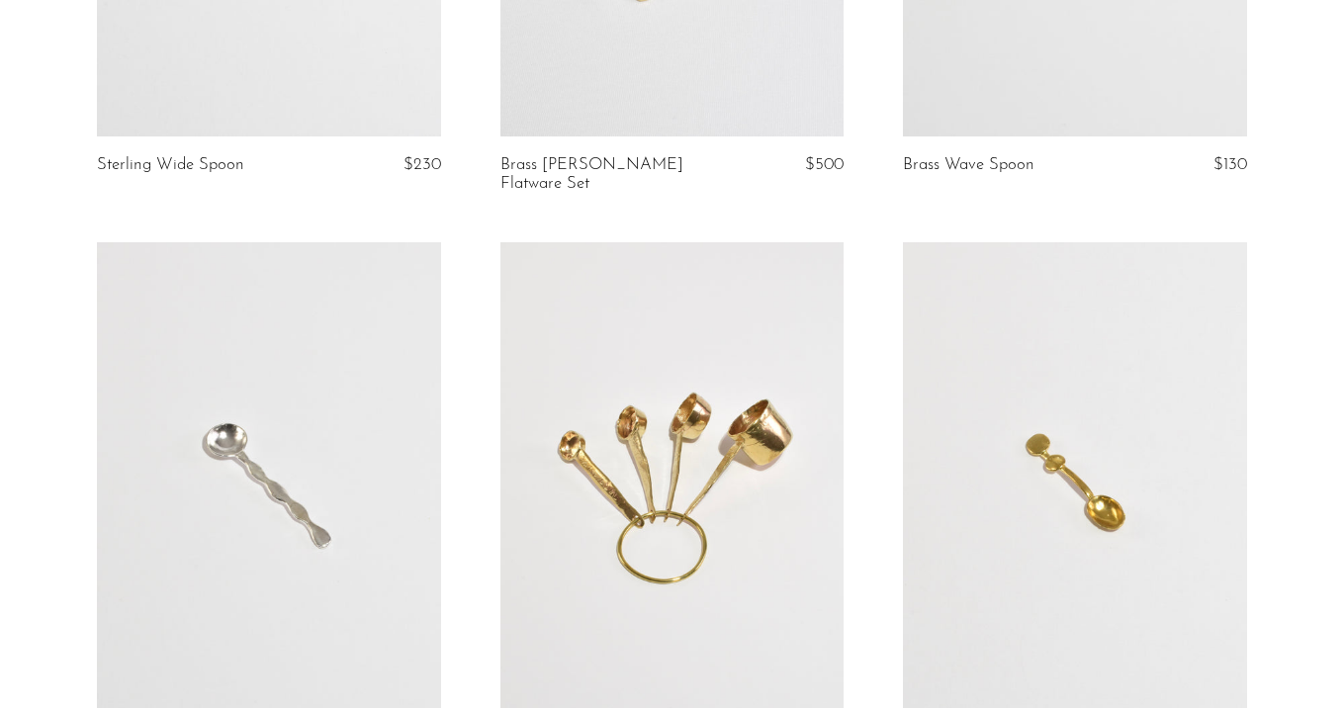
click at [731, 356] on link at bounding box center [672, 483] width 344 height 482
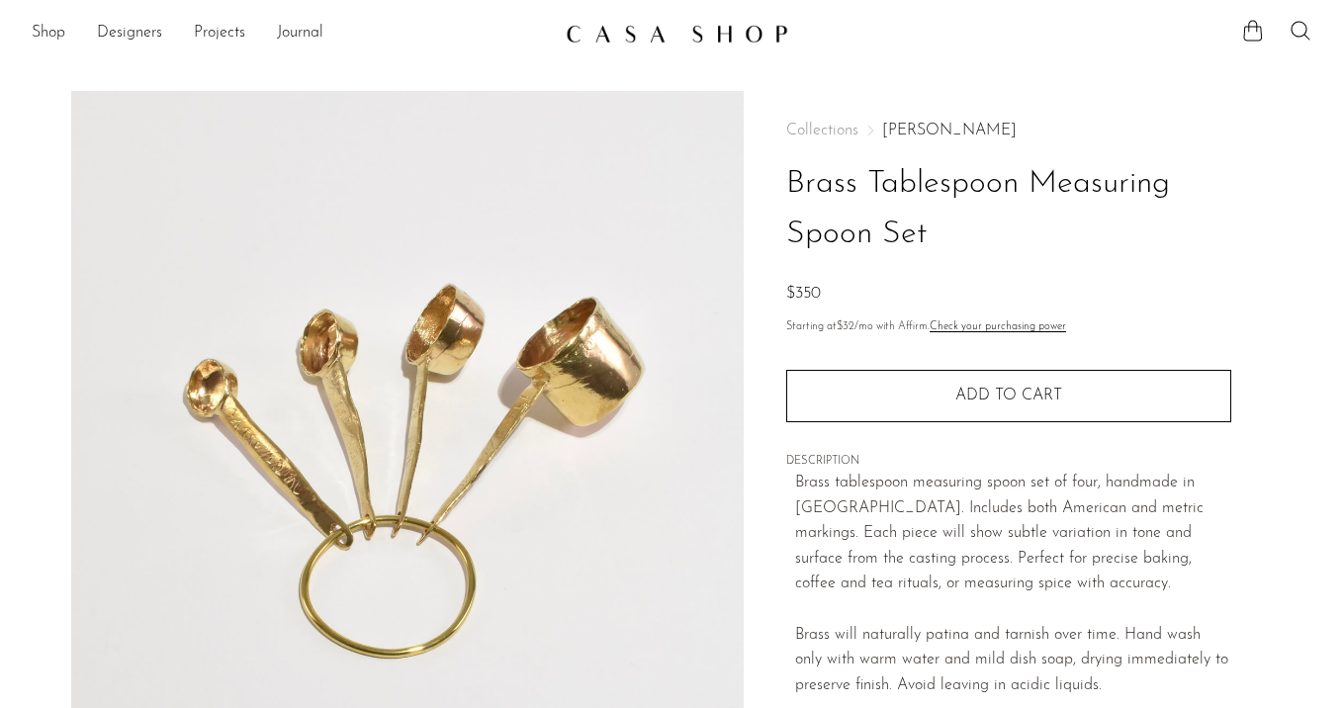
click at [917, 123] on link "[PERSON_NAME]" at bounding box center [949, 131] width 134 height 16
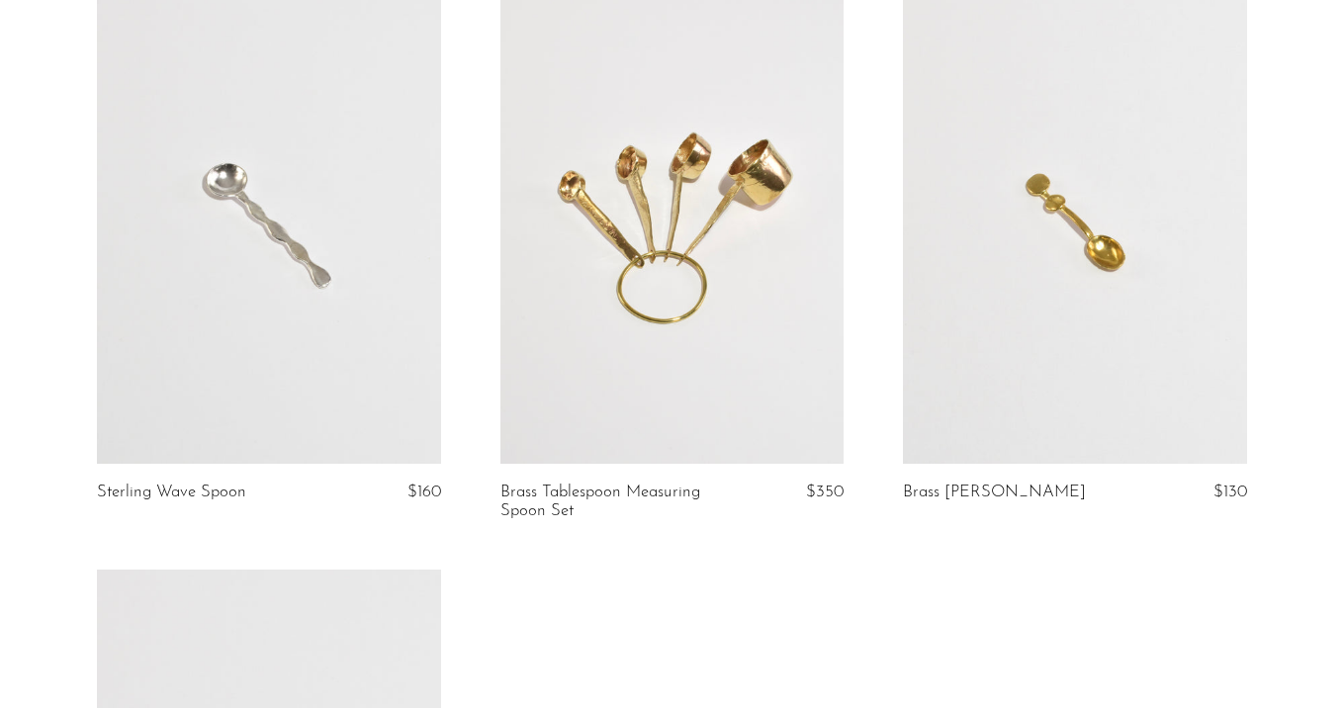
scroll to position [893, 0]
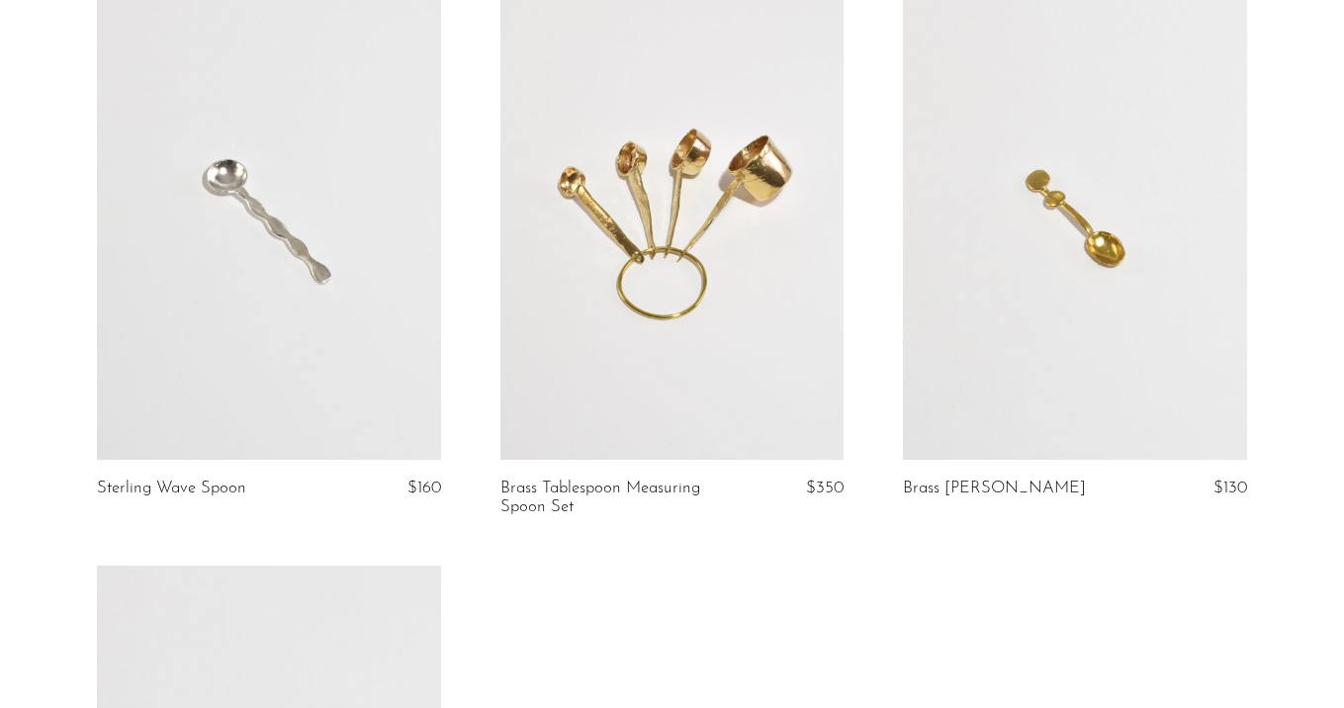
click at [320, 299] on link at bounding box center [269, 219] width 344 height 482
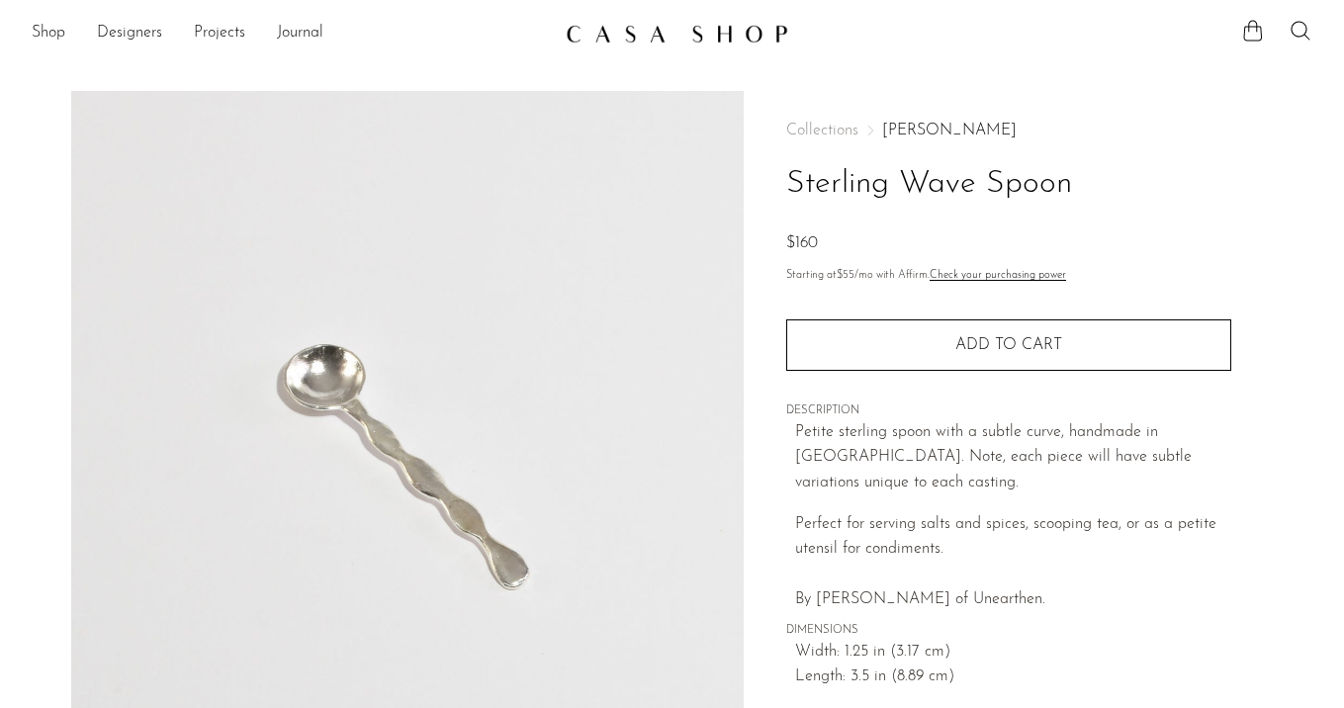
click at [918, 119] on div "Collections [PERSON_NAME] Sterling Wave Spoon $160 Starting at $55 /mo with Aff…" at bounding box center [1008, 427] width 445 height 672
click at [917, 124] on link "[PERSON_NAME]" at bounding box center [949, 131] width 134 height 16
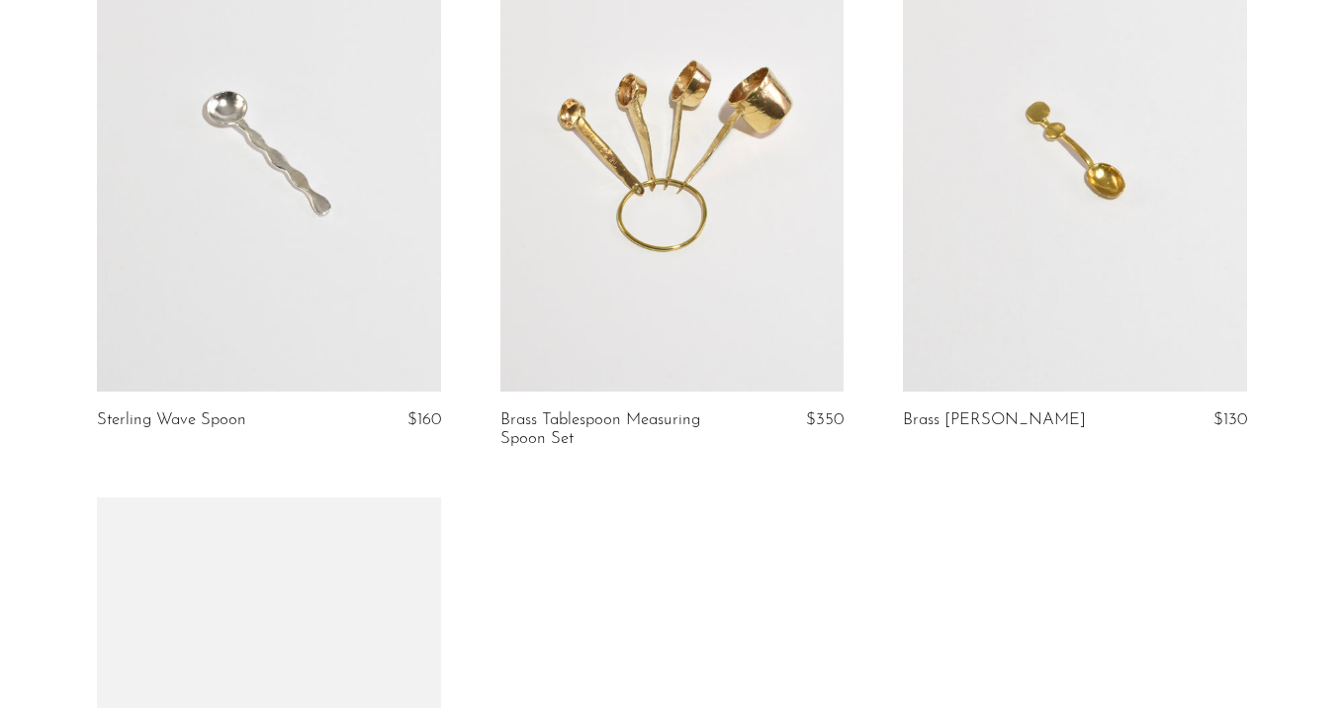
scroll to position [1014, 0]
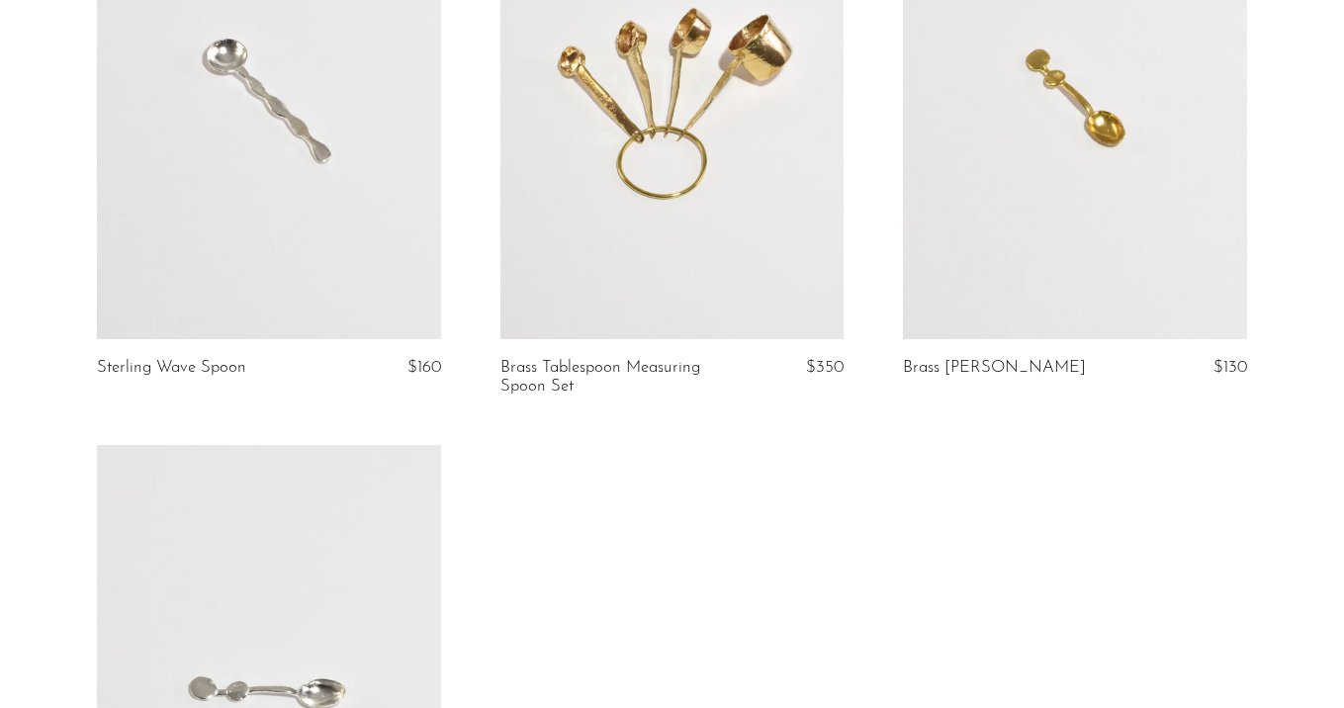
click at [1015, 239] on link at bounding box center [1075, 99] width 344 height 482
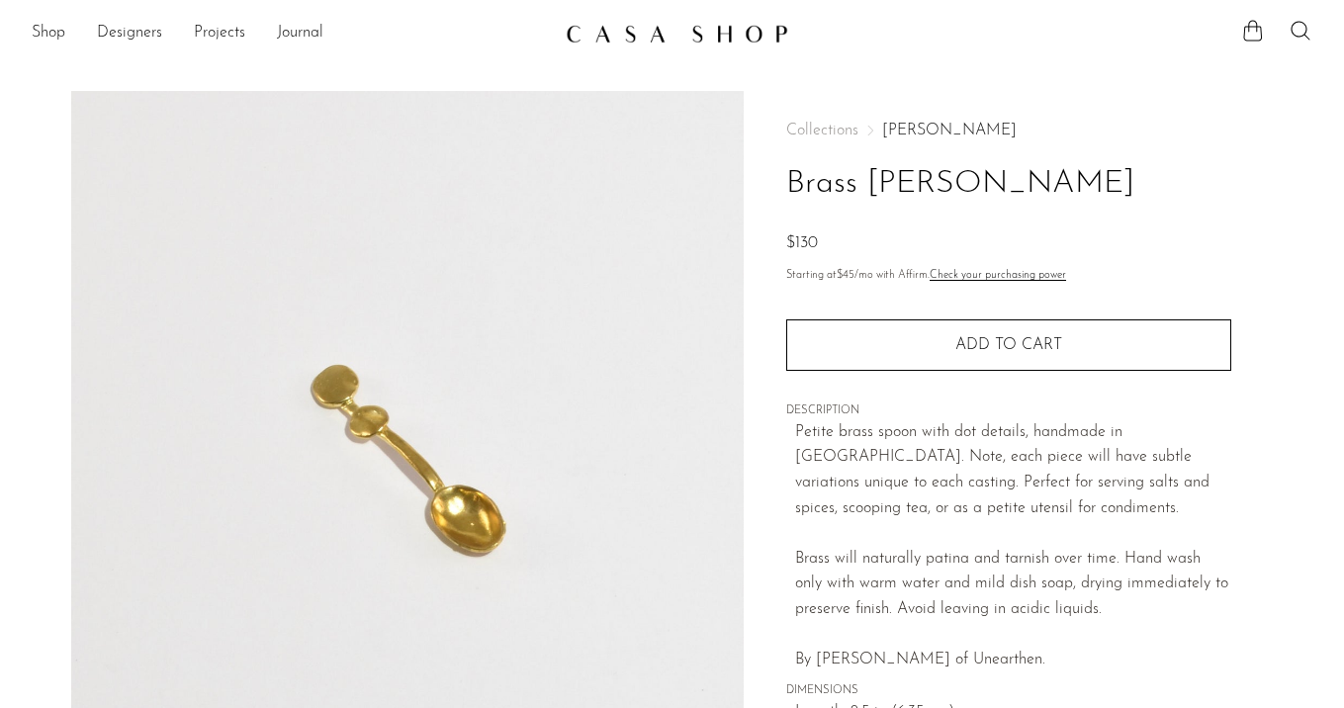
click at [894, 130] on link "[PERSON_NAME]" at bounding box center [949, 131] width 134 height 16
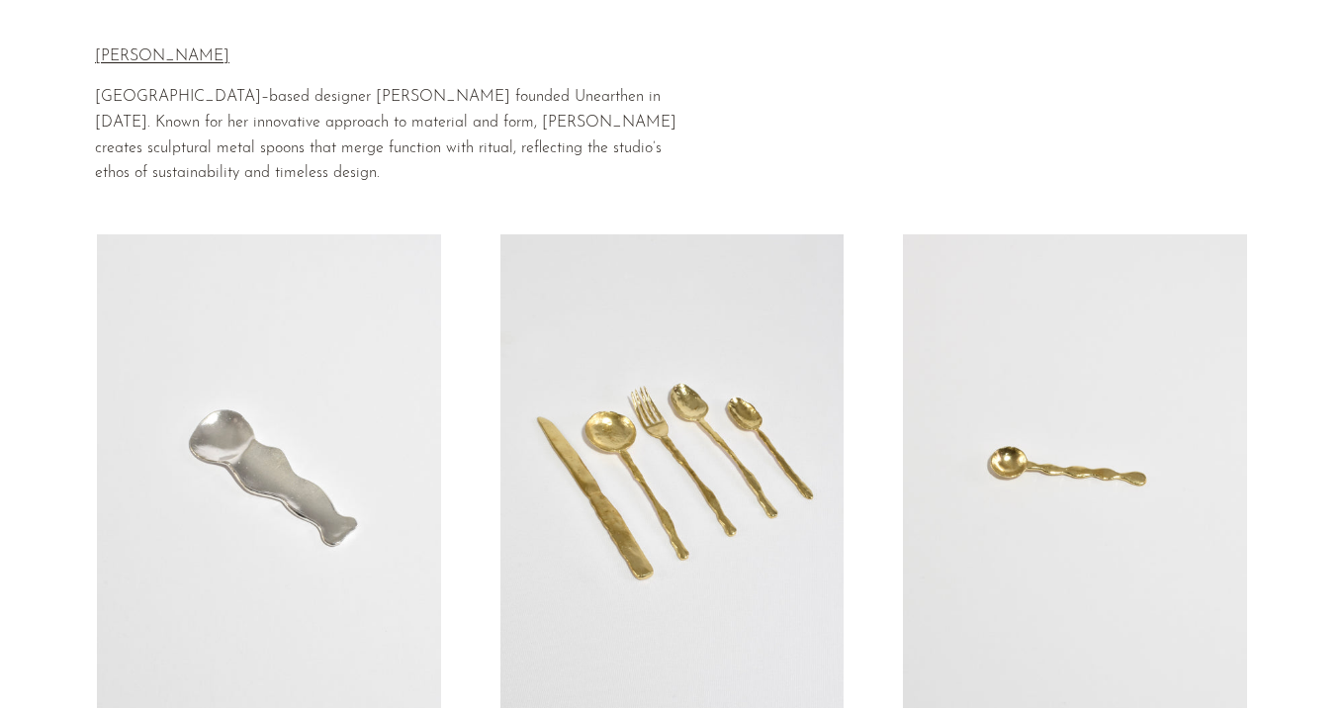
scroll to position [249, 0]
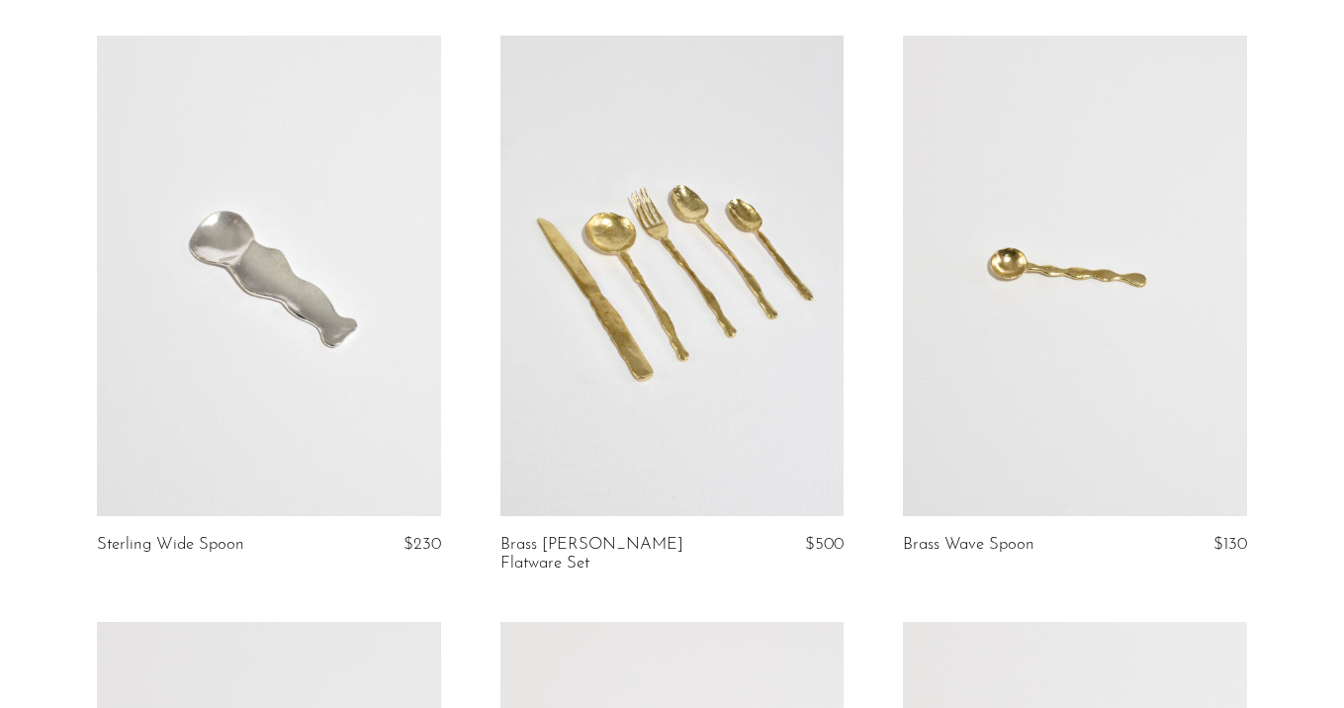
click at [251, 326] on link at bounding box center [269, 277] width 344 height 482
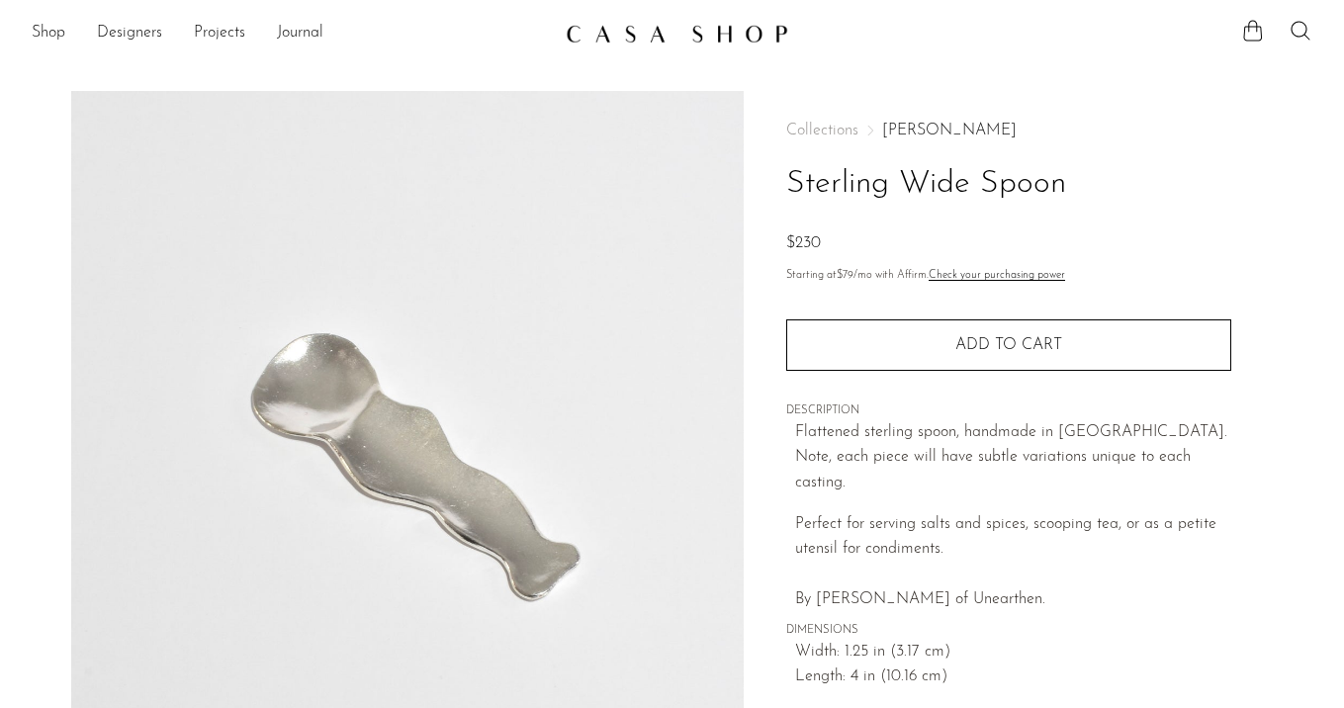
click at [900, 129] on link "[PERSON_NAME]" at bounding box center [949, 131] width 134 height 16
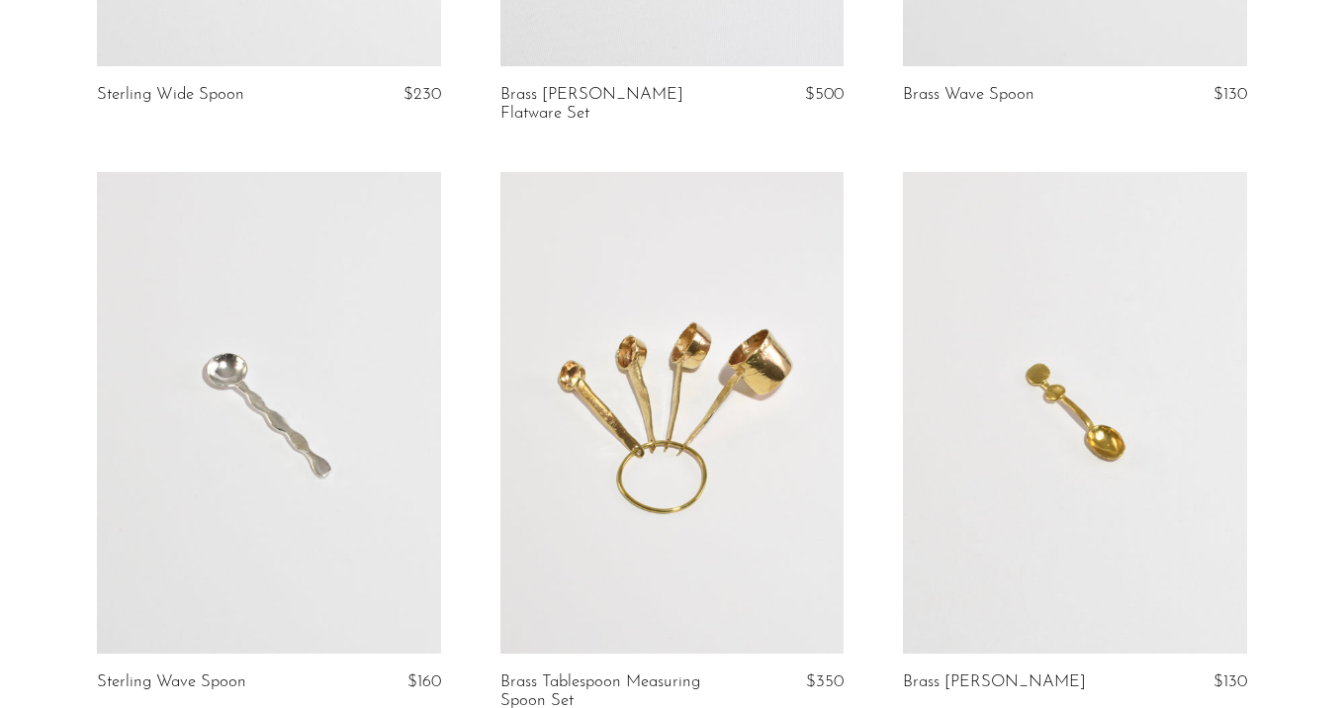
scroll to position [834, 0]
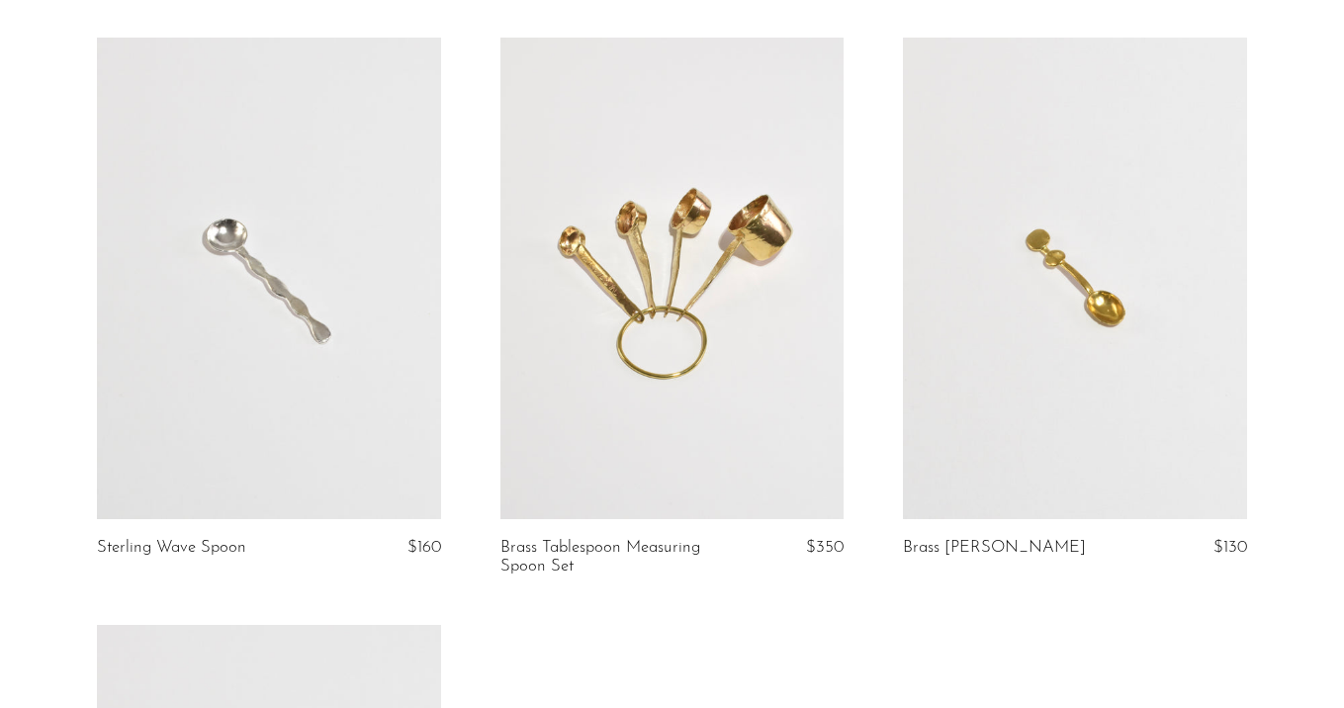
click at [726, 326] on link at bounding box center [672, 279] width 344 height 482
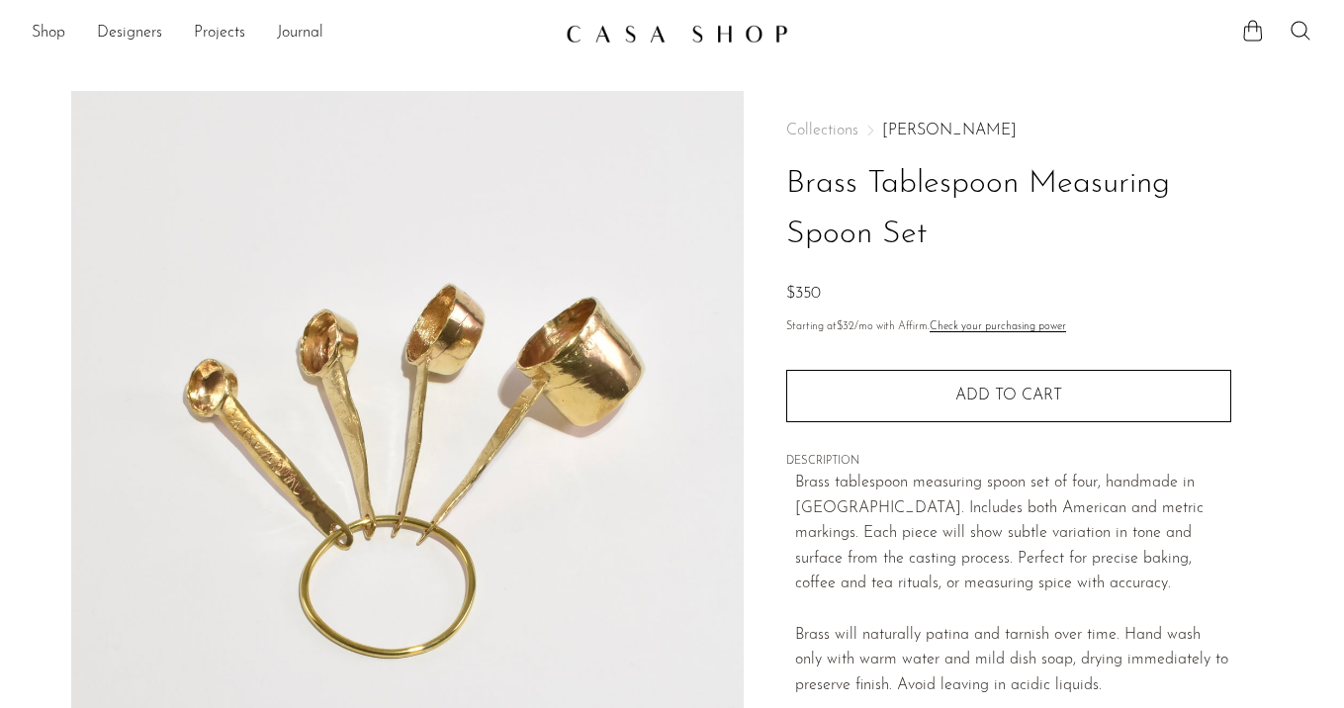
click at [1087, 145] on div "Collections [PERSON_NAME] Brass Tablespoon Measuring Spoon Set $350" at bounding box center [1008, 215] width 445 height 185
click at [892, 134] on link "[PERSON_NAME]" at bounding box center [949, 131] width 134 height 16
